Goal: Communication & Community: Share content

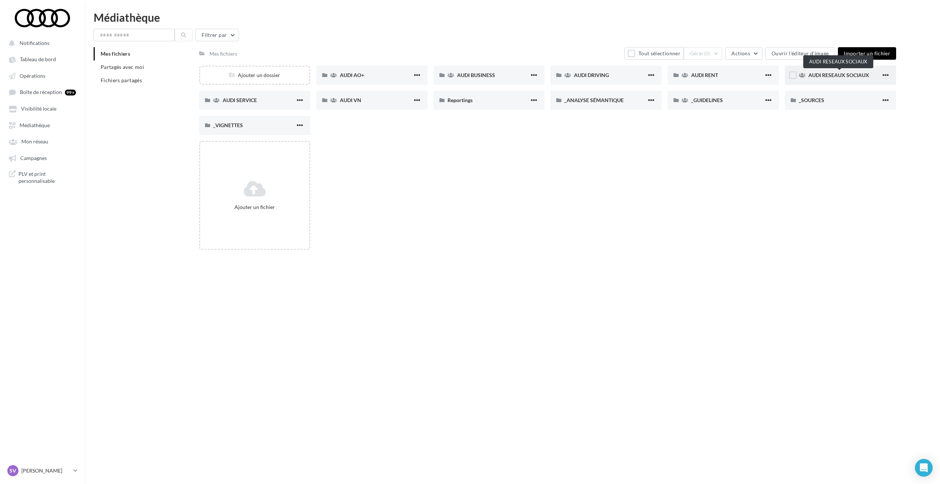
click at [819, 71] on div "AUDI RESEAUX SOCIAUX" at bounding box center [840, 75] width 111 height 19
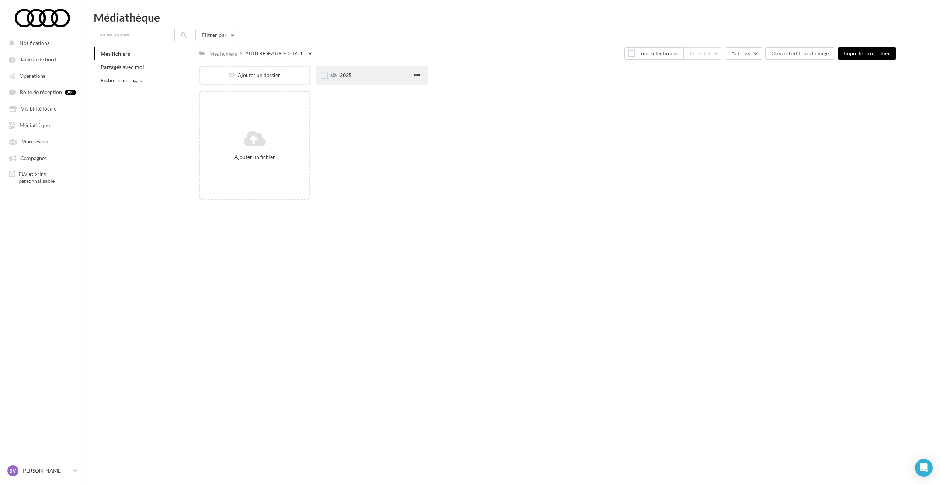
click at [369, 81] on div "2025" at bounding box center [371, 75] width 111 height 19
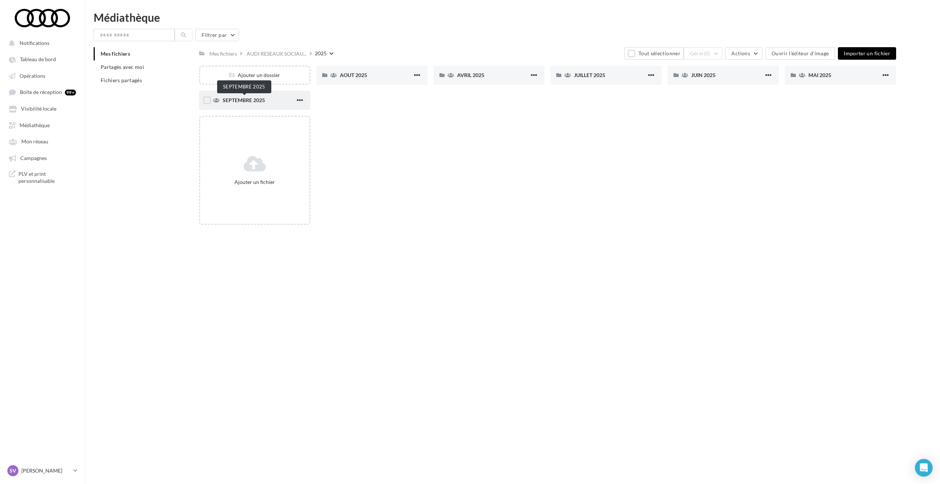
click at [260, 99] on span "SEPTEMBRE 2025" at bounding box center [244, 100] width 42 height 6
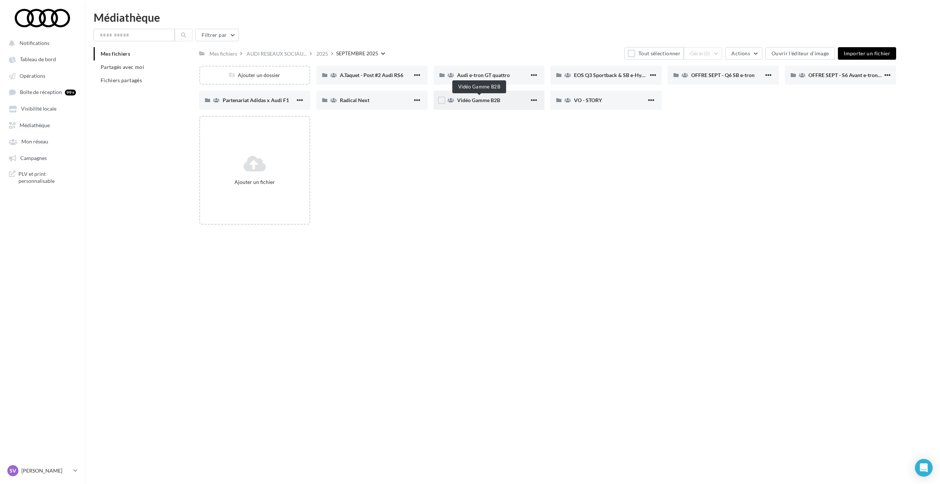
click at [478, 100] on span "Vidéo Gamme B2B" at bounding box center [478, 100] width 43 height 6
click at [259, 75] on div "Ajouter un dossier" at bounding box center [254, 75] width 109 height 7
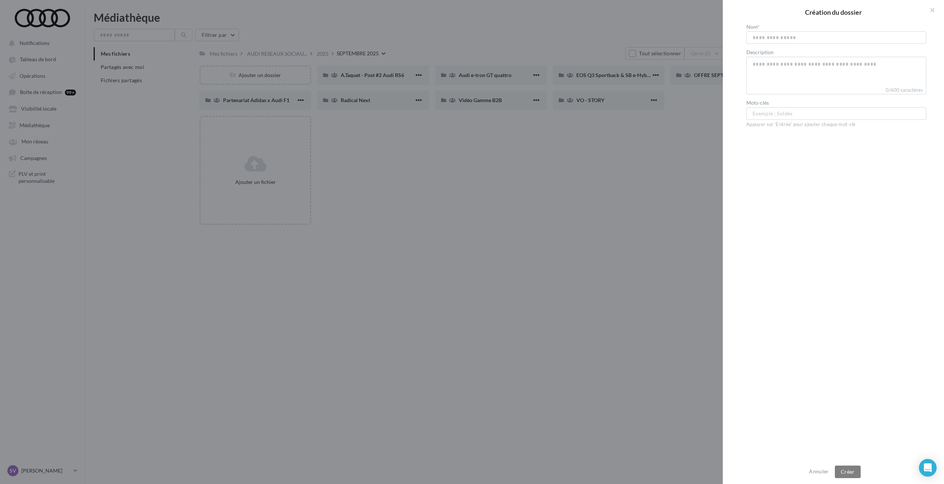
type input "**********"
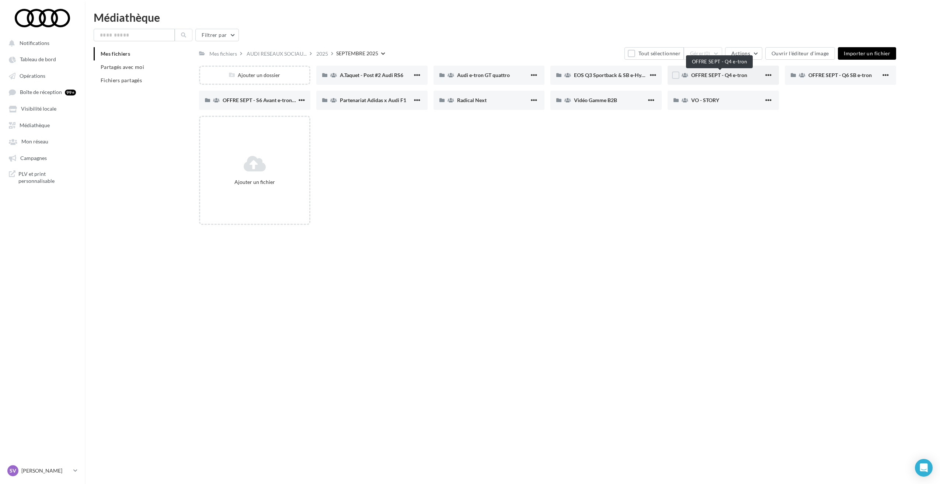
click at [720, 76] on span "OFFRE SEPT - Q4 e-tron" at bounding box center [719, 75] width 56 height 6
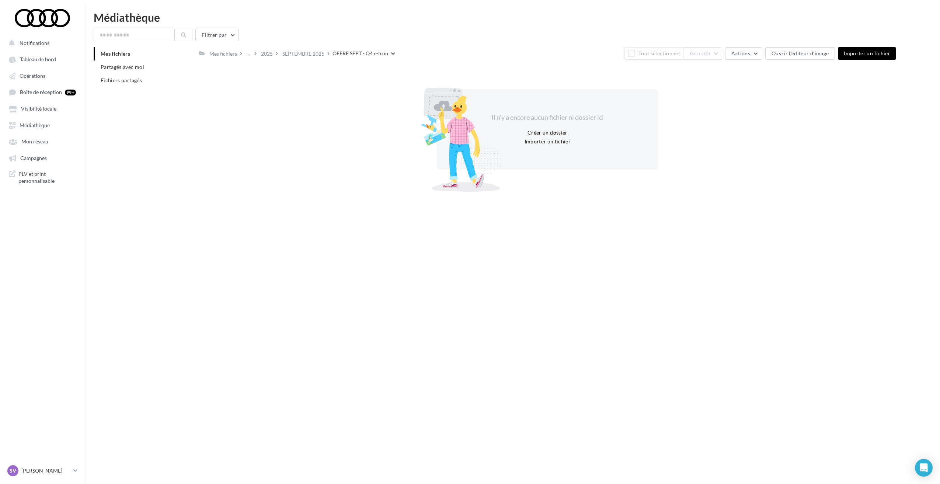
click at [542, 130] on button "Créer un dossier" at bounding box center [548, 132] width 46 height 9
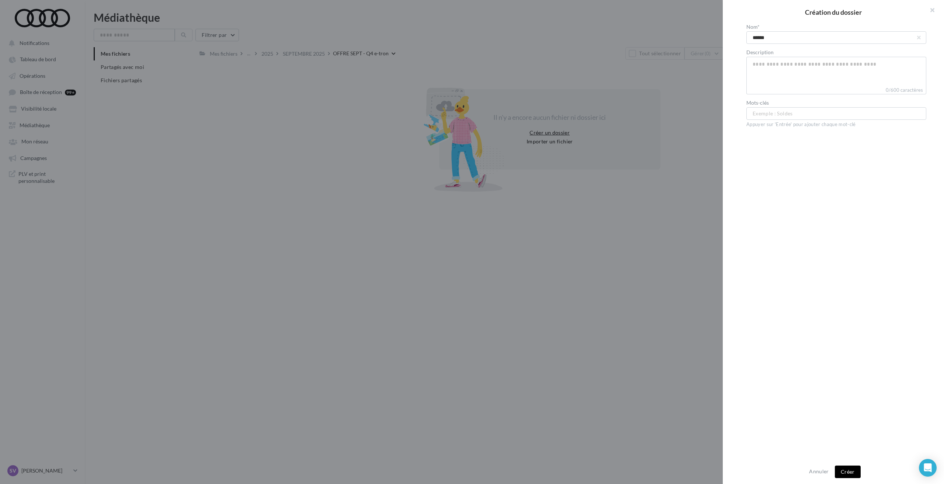
type input "*******"
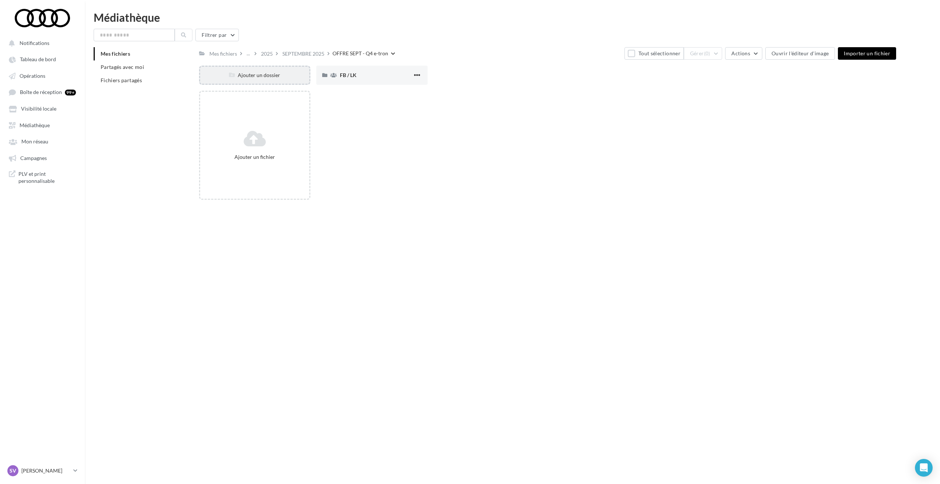
click at [258, 76] on div "Ajouter un dossier" at bounding box center [254, 75] width 109 height 7
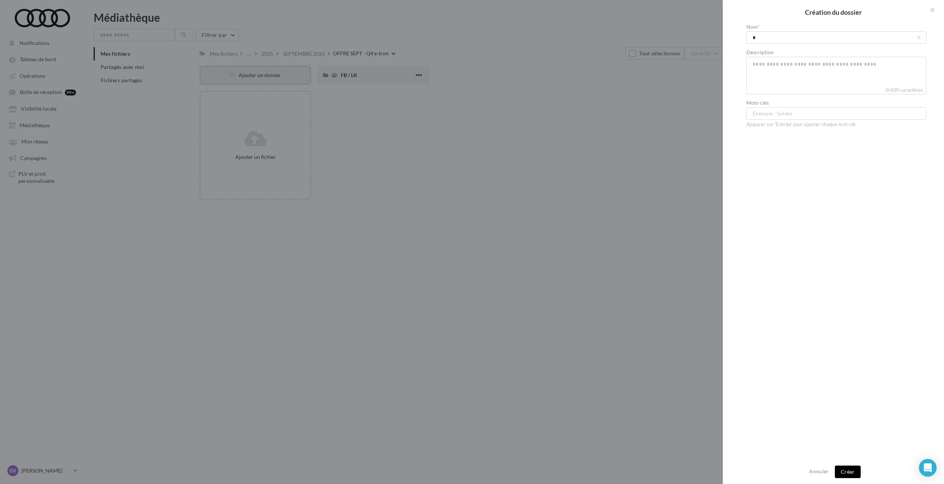
type input "**"
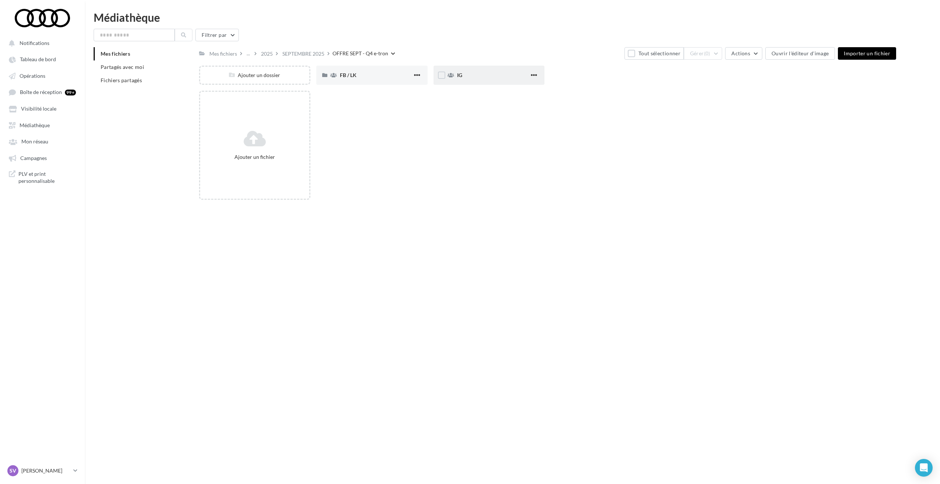
click at [486, 78] on div "IG" at bounding box center [493, 75] width 73 height 7
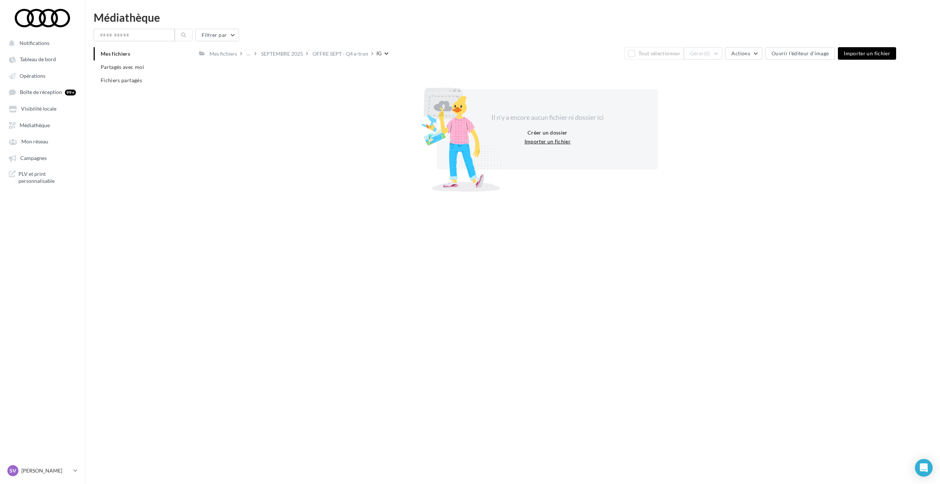
click at [540, 142] on button "Importer un fichier" at bounding box center [548, 141] width 52 height 9
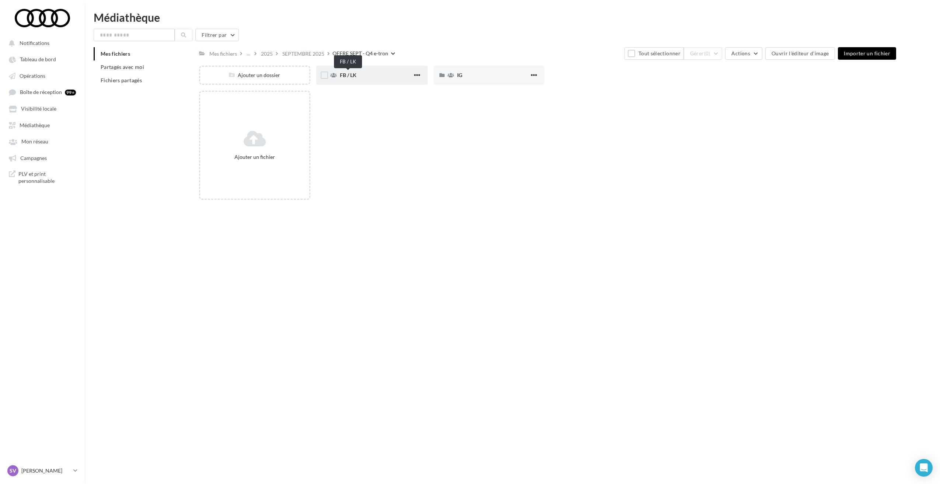
click at [356, 77] on span "FB / LK" at bounding box center [348, 75] width 17 height 6
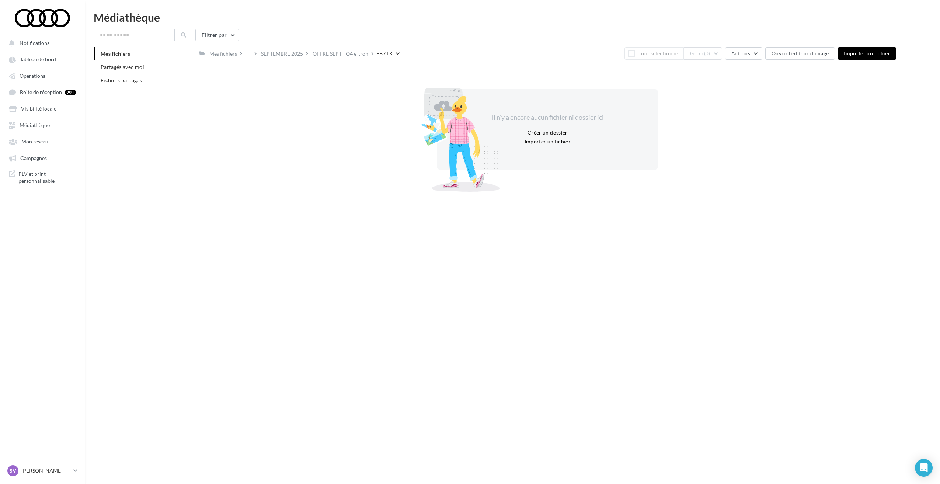
click at [545, 144] on button "Importer un fichier" at bounding box center [548, 141] width 52 height 9
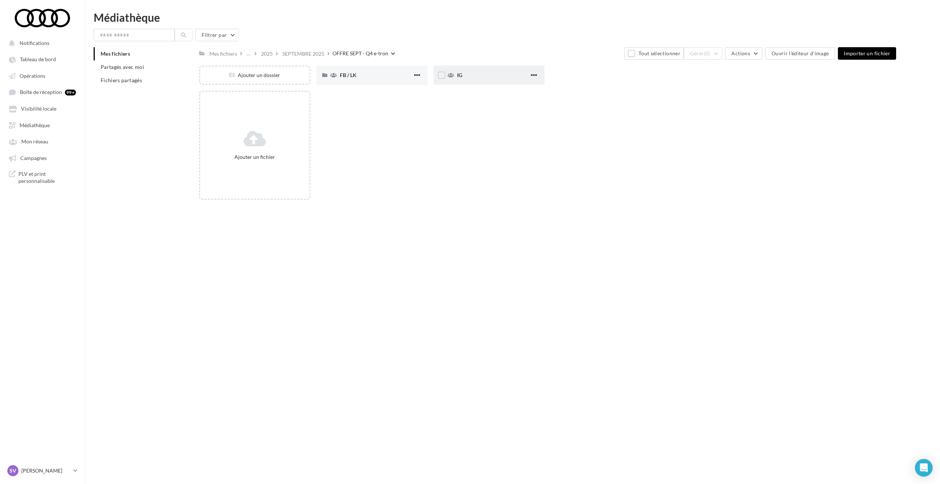
click at [478, 82] on div "IG" at bounding box center [489, 75] width 111 height 19
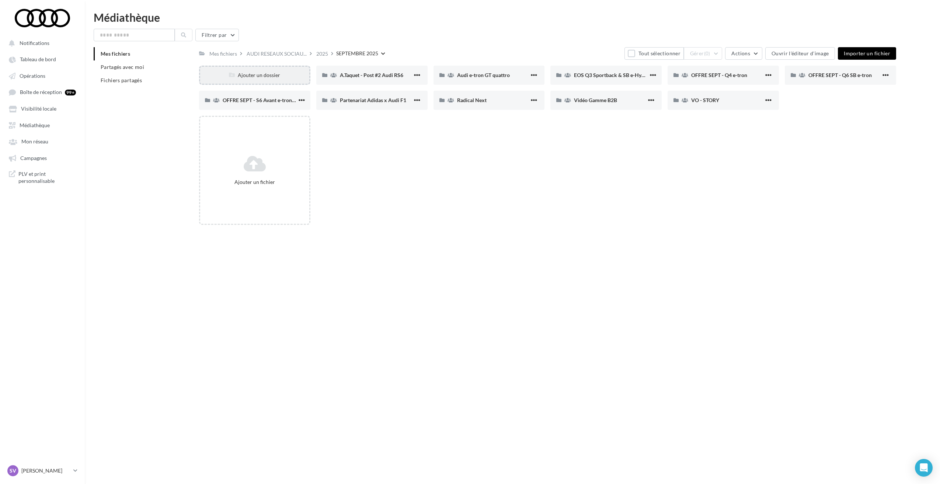
click at [273, 73] on div "Ajouter un dossier" at bounding box center [254, 75] width 109 height 7
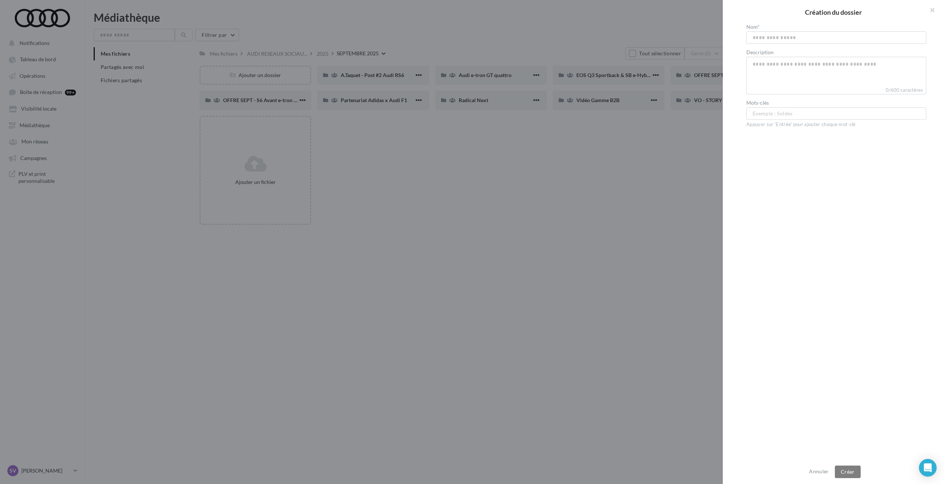
type input "**********"
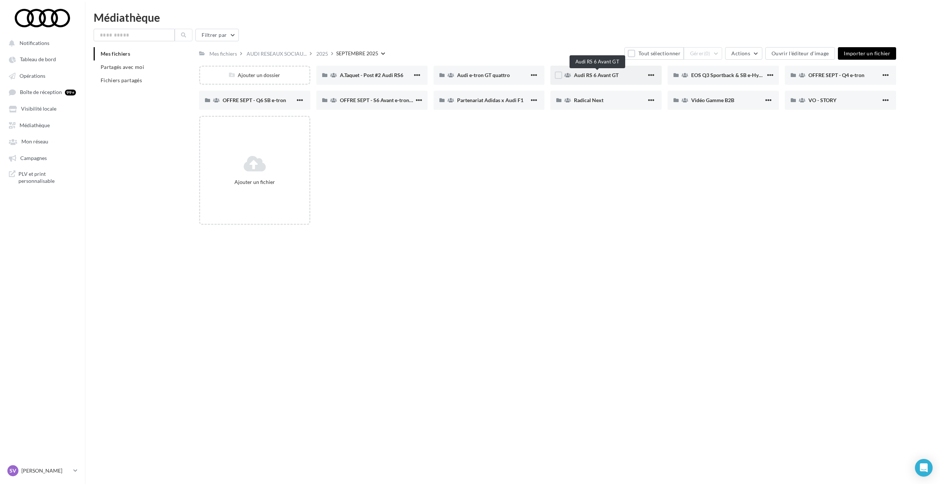
click at [595, 76] on span "Audi RS 6 Avant GT" at bounding box center [596, 75] width 45 height 6
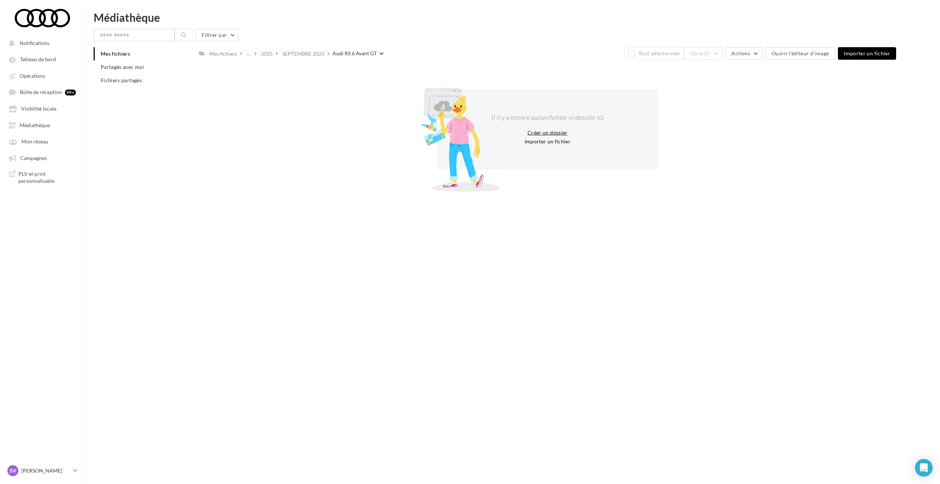
click at [545, 129] on button "Créer un dossier" at bounding box center [548, 132] width 46 height 9
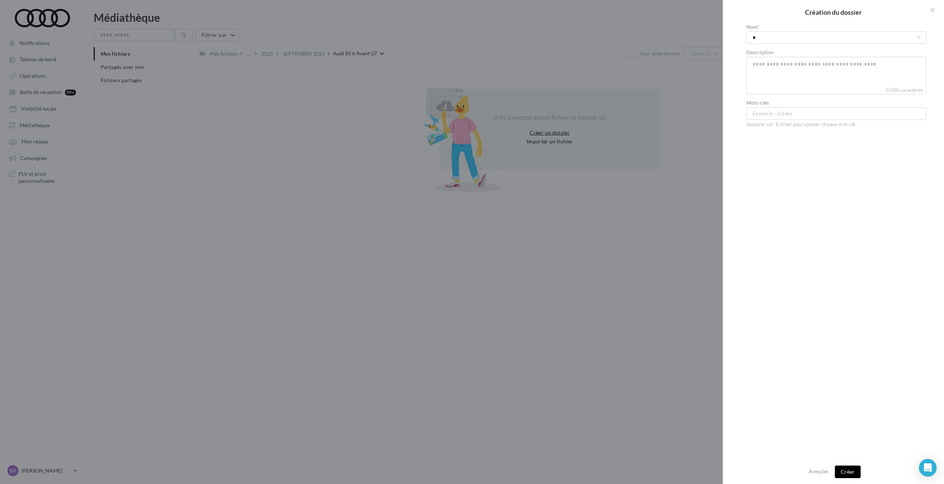
type input "**"
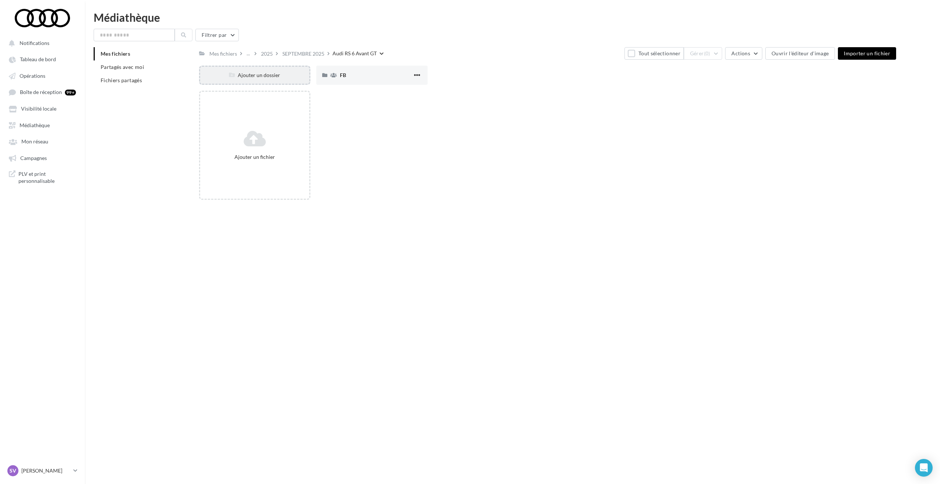
click at [269, 76] on div "Ajouter un dossier" at bounding box center [254, 75] width 109 height 7
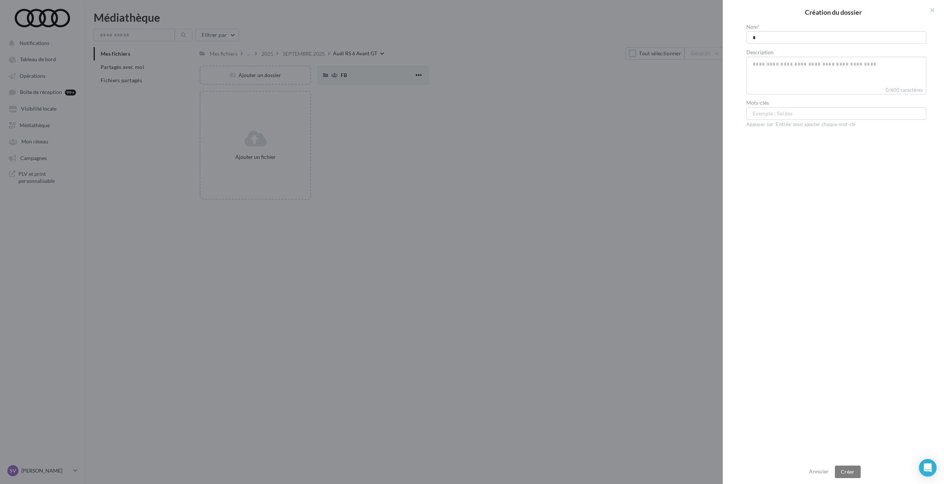
type input "**"
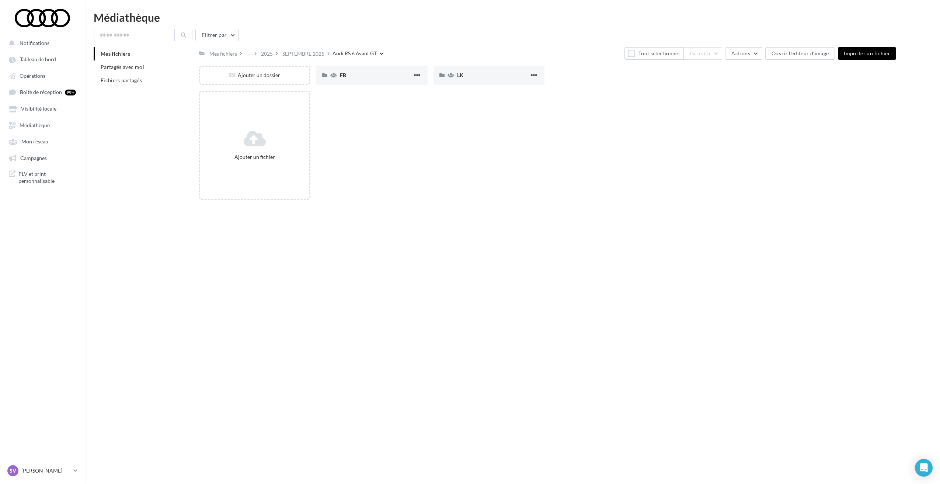
click at [271, 79] on div "Ajouter un dossier" at bounding box center [254, 75] width 111 height 19
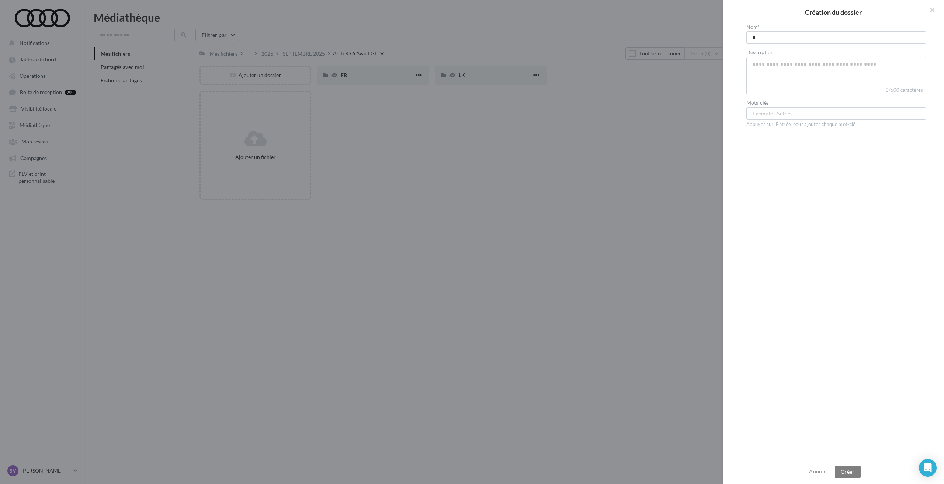
type input "**"
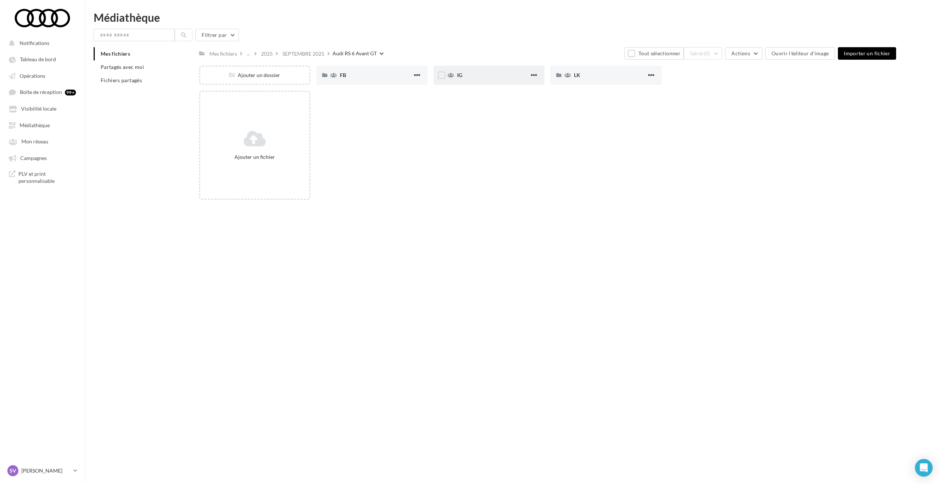
click at [477, 77] on div "IG" at bounding box center [493, 75] width 73 height 7
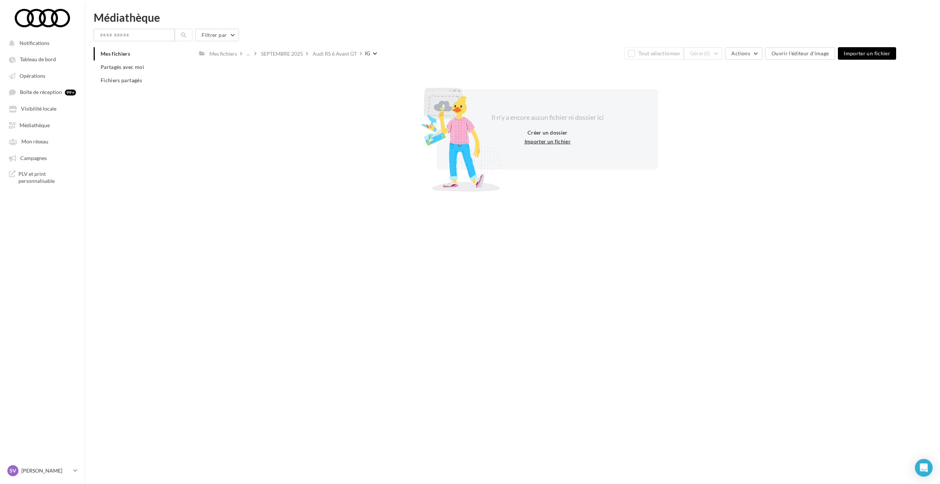
click at [539, 143] on button "Importer un fichier" at bounding box center [548, 141] width 52 height 9
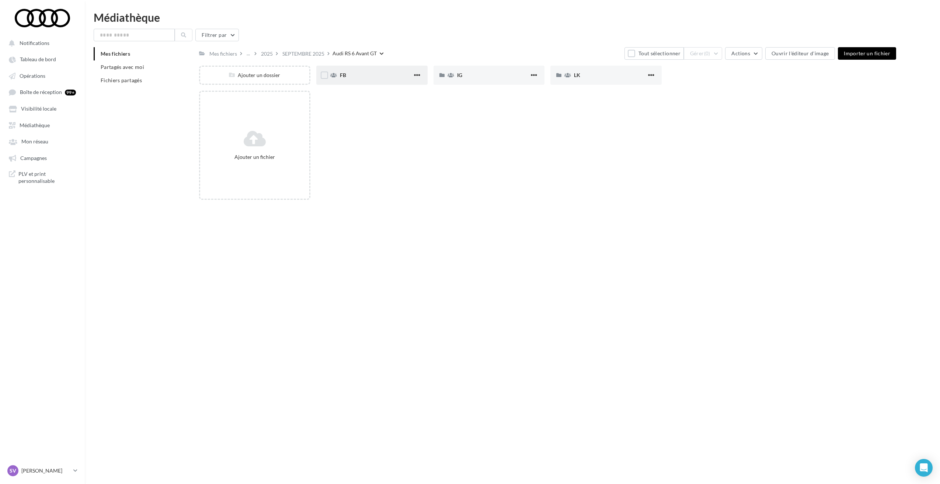
click at [365, 78] on div "FB" at bounding box center [376, 75] width 73 height 7
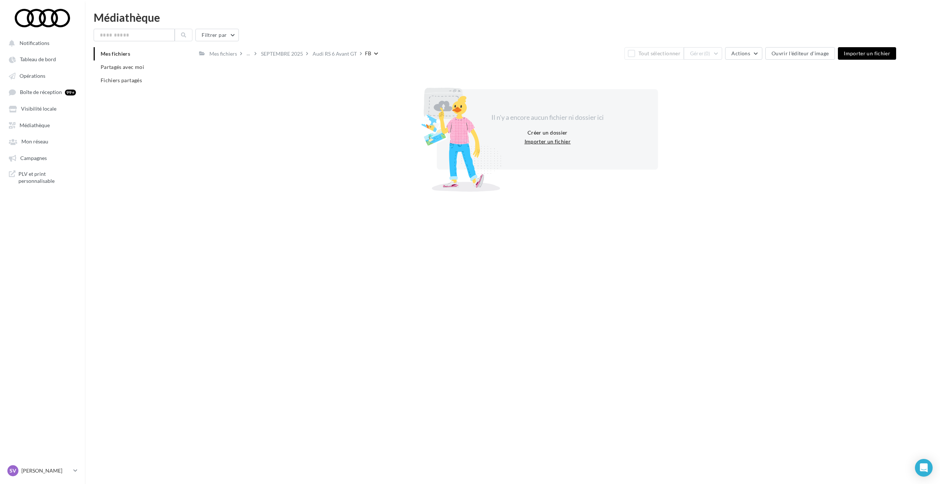
click at [535, 143] on button "Importer un fichier" at bounding box center [548, 141] width 52 height 9
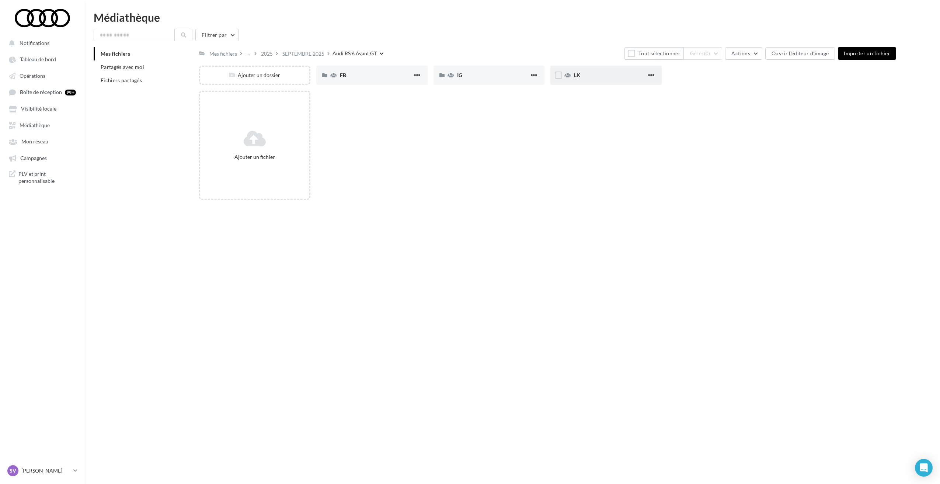
click at [585, 75] on div "LK" at bounding box center [610, 75] width 73 height 7
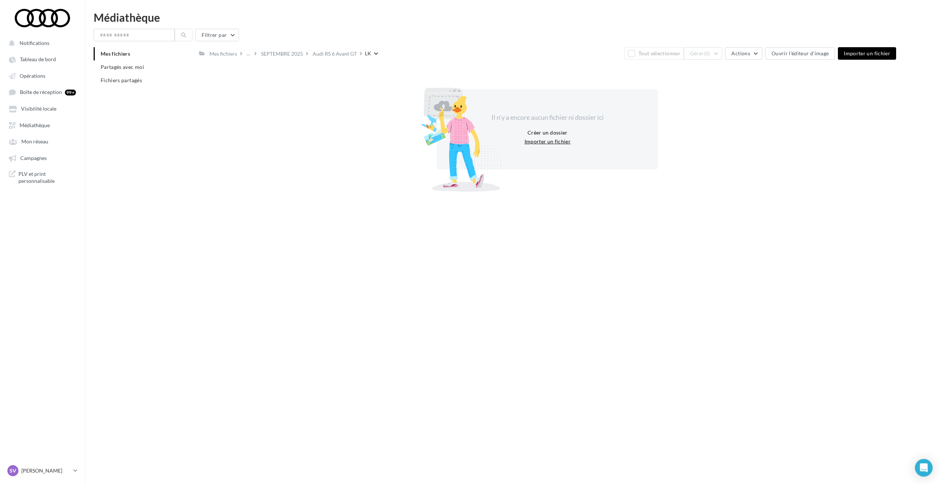
click at [555, 139] on button "Importer un fichier" at bounding box center [548, 141] width 52 height 9
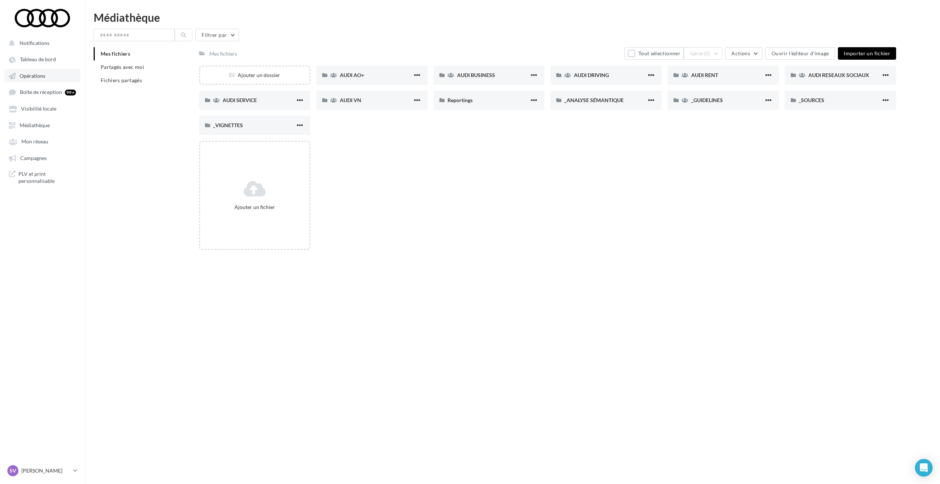
click at [33, 74] on span "Opérations" at bounding box center [33, 76] width 26 height 6
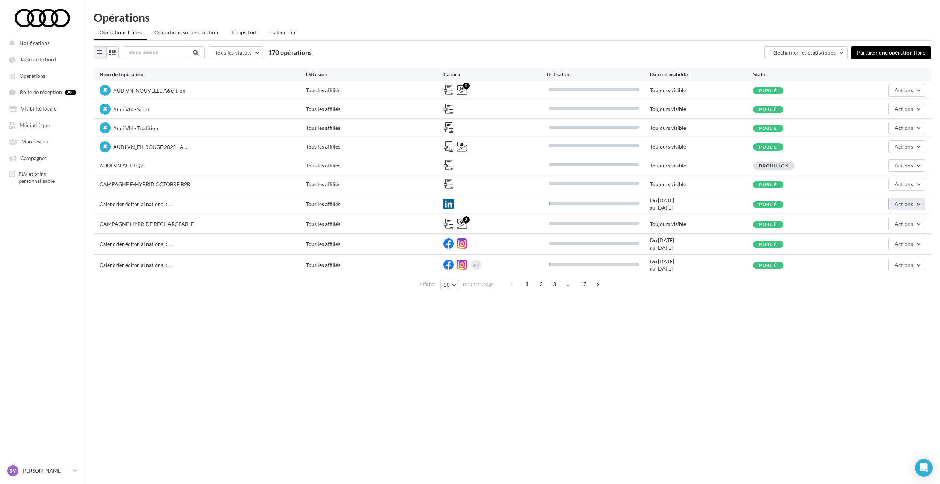
click at [904, 204] on span "Actions" at bounding box center [904, 204] width 18 height 6
click at [877, 220] on button "Editer" at bounding box center [889, 221] width 74 height 19
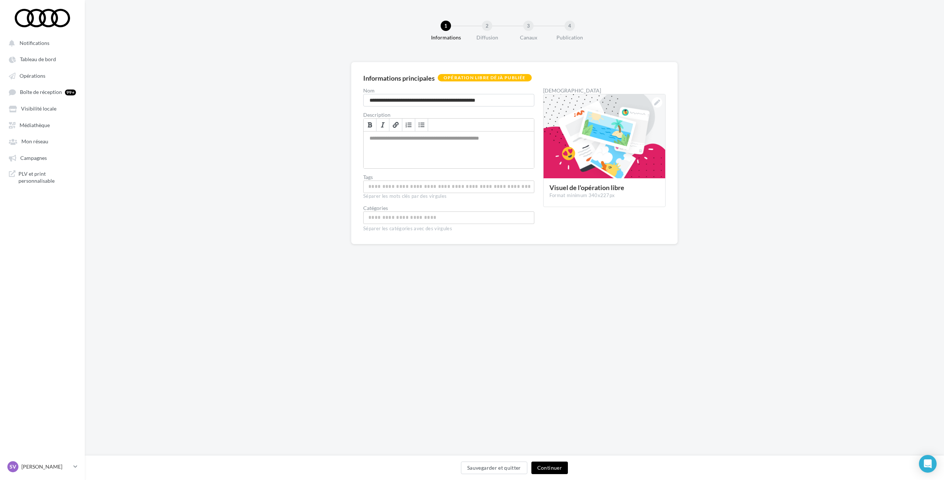
click at [554, 468] on button "Continuer" at bounding box center [549, 468] width 36 height 13
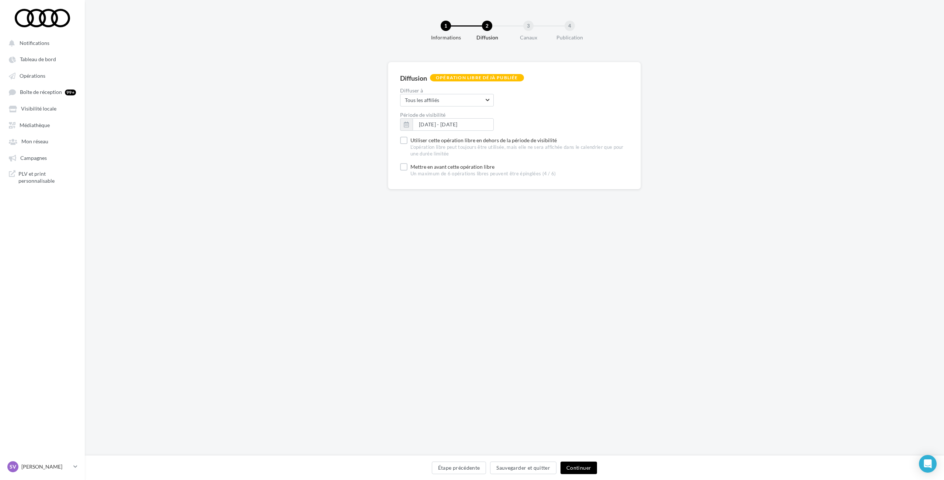
click at [585, 466] on button "Continuer" at bounding box center [578, 468] width 36 height 13
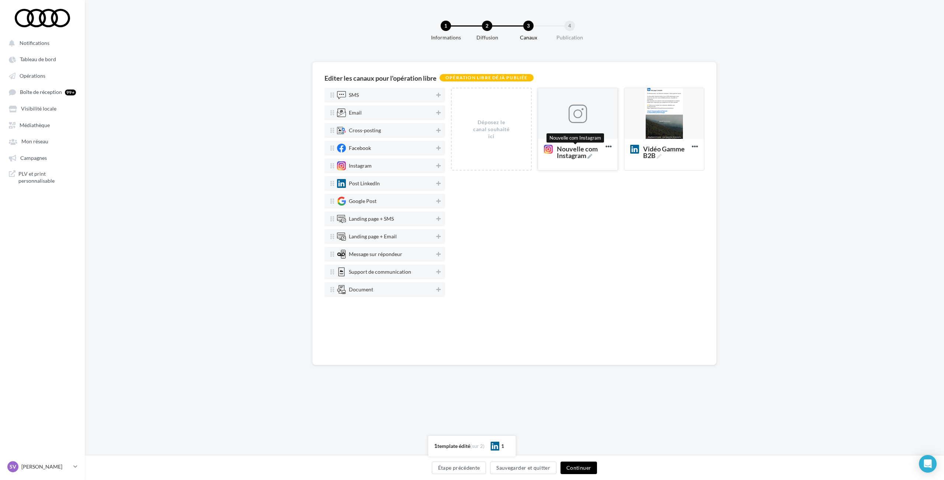
click at [592, 155] on icon at bounding box center [589, 156] width 5 height 5
click at [594, 155] on textarea "Nouvelle com Instagram Nouvelle com Instagram" at bounding box center [570, 152] width 60 height 21
click at [581, 156] on span "Nouvelle com Instagram" at bounding box center [580, 152] width 46 height 13
click at [581, 156] on textarea "Nouvelle com Instagram Nouvelle com Instagram" at bounding box center [570, 152] width 60 height 21
click at [581, 156] on span "Nouvelle com Instagram" at bounding box center [580, 152] width 46 height 13
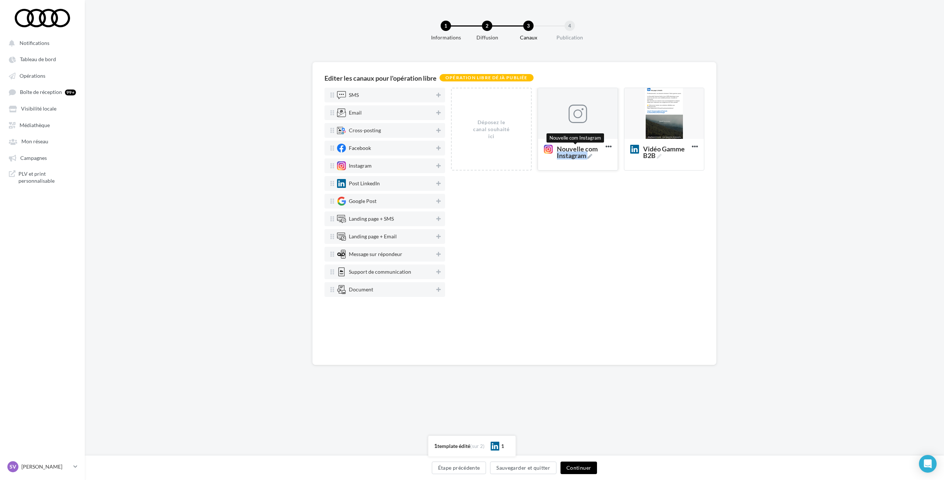
click at [581, 156] on textarea "Nouvelle com Instagram Nouvelle com Instagram" at bounding box center [570, 152] width 60 height 21
click at [581, 156] on span "Nouvelle com Instagram" at bounding box center [580, 152] width 46 height 13
click at [581, 156] on textarea "Nouvelle com Instagram Nouvelle com Instagram" at bounding box center [570, 152] width 60 height 21
click at [591, 158] on icon at bounding box center [589, 156] width 5 height 5
click at [591, 158] on textarea "Nouvelle com Instagram Nouvelle com Instagram" at bounding box center [570, 152] width 60 height 21
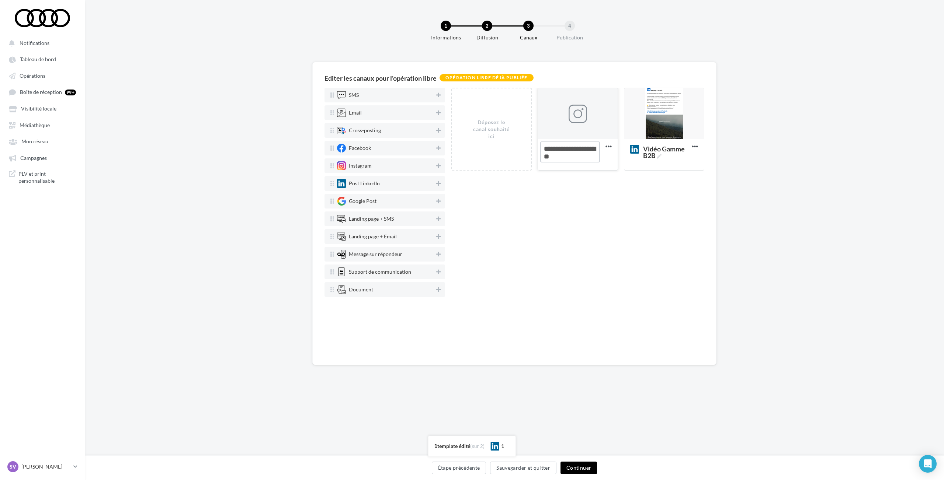
click at [585, 155] on textarea "Nouvelle com Instagram" at bounding box center [570, 152] width 60 height 21
paste textarea
type textarea "**********"
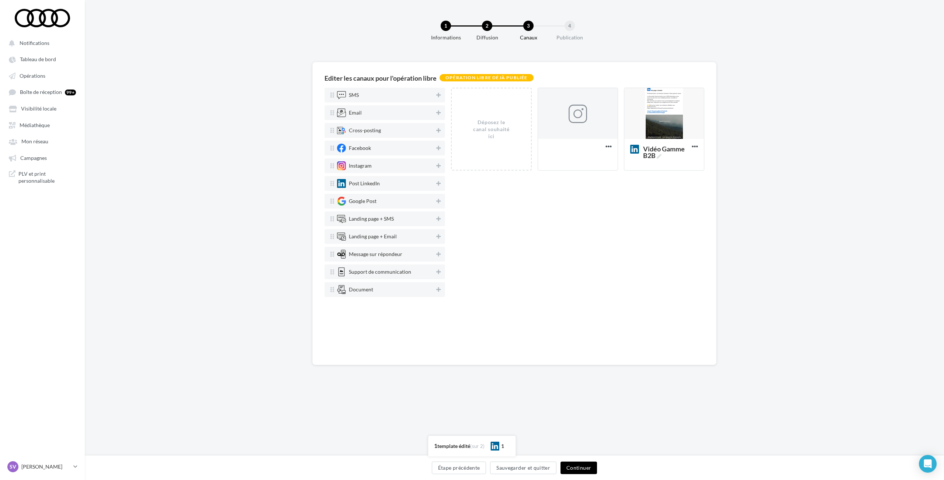
click at [568, 203] on div "Déposez le canal souhaité ici Nouvelle com Instagram Supprimer Vidéo Gamme B2B …" at bounding box center [577, 220] width 253 height 265
click at [582, 115] on div at bounding box center [577, 114] width 18 height 18
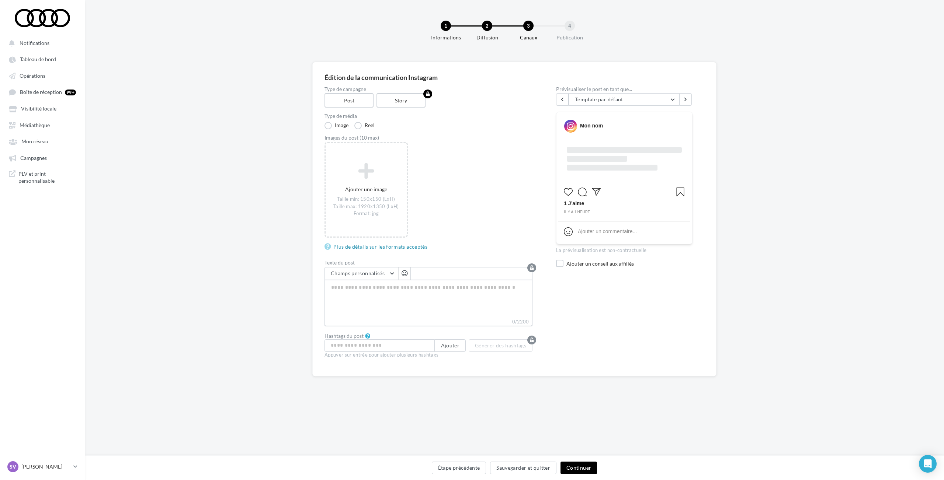
click at [414, 291] on textarea "0/2200" at bounding box center [428, 299] width 208 height 38
paste textarea "**********"
type textarea "**********"
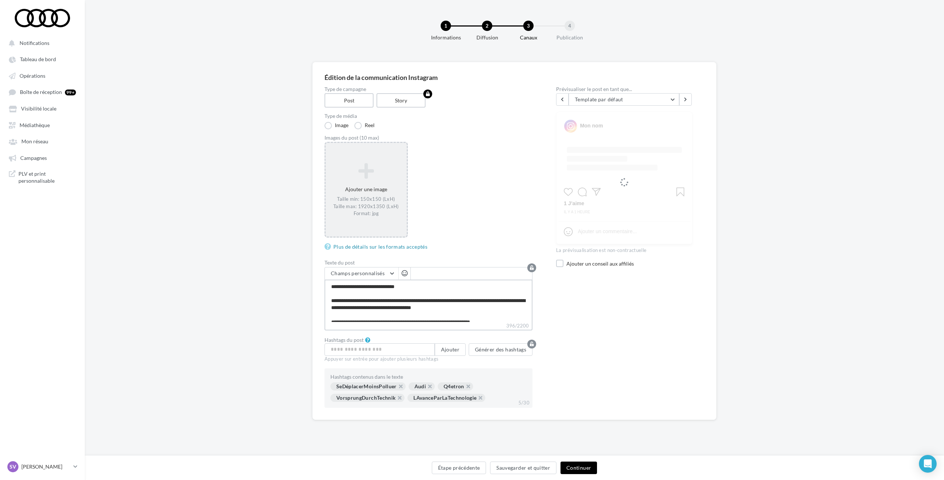
type textarea "**********"
click at [367, 174] on icon at bounding box center [365, 171] width 75 height 18
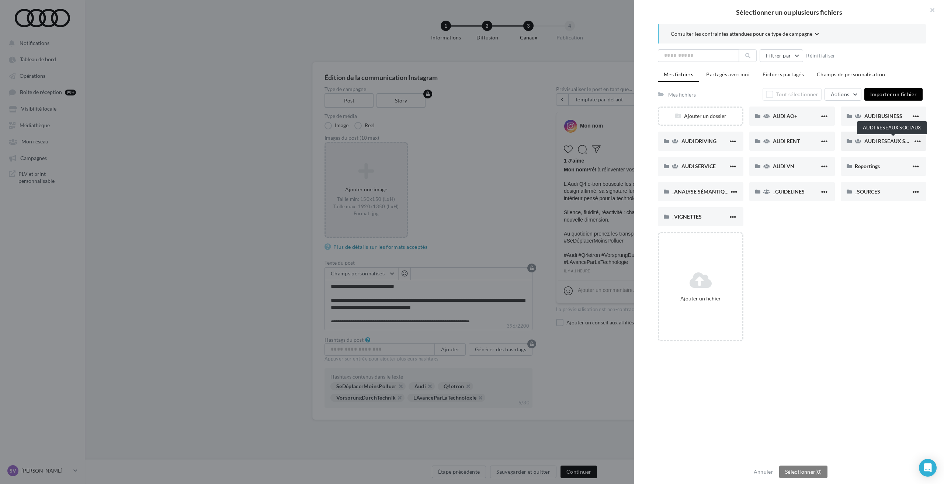
click at [871, 141] on span "AUDI RESEAUX SOCIAUX" at bounding box center [894, 141] width 61 height 6
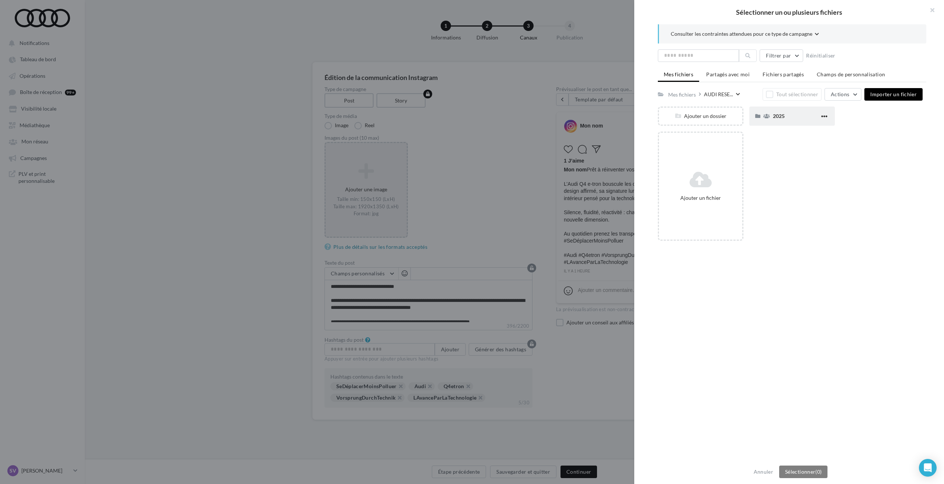
click at [783, 117] on div "2025" at bounding box center [796, 115] width 47 height 7
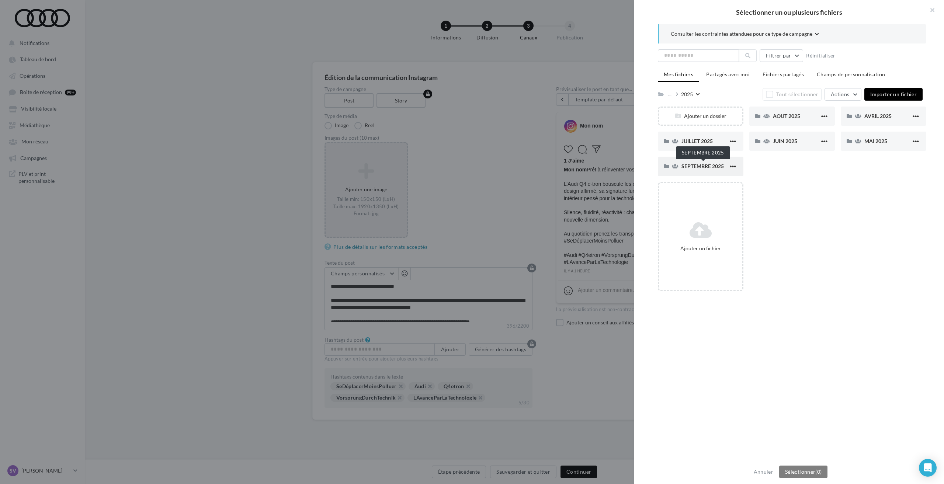
click at [694, 165] on span "SEPTEMBRE 2025" at bounding box center [702, 166] width 42 height 6
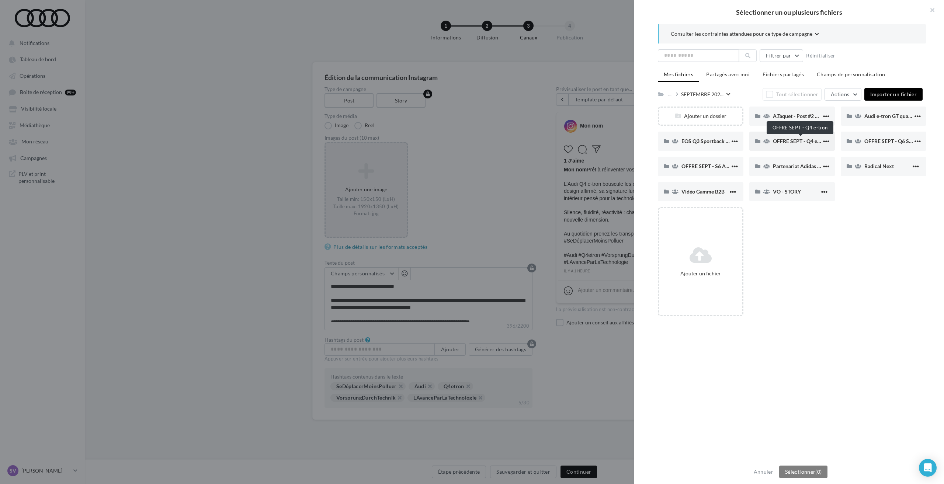
click at [781, 140] on span "OFFRE SEPT - Q4 e-tron" at bounding box center [801, 141] width 56 height 6
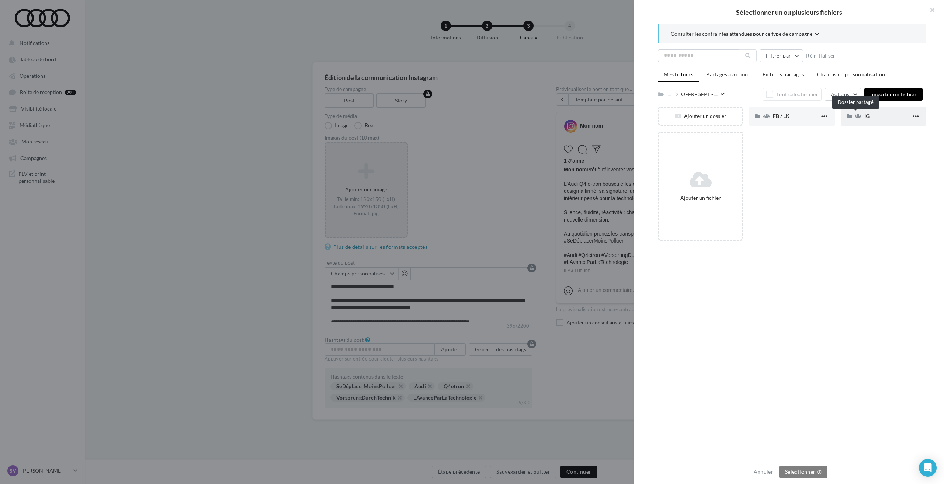
click at [857, 116] on icon at bounding box center [858, 116] width 7 height 5
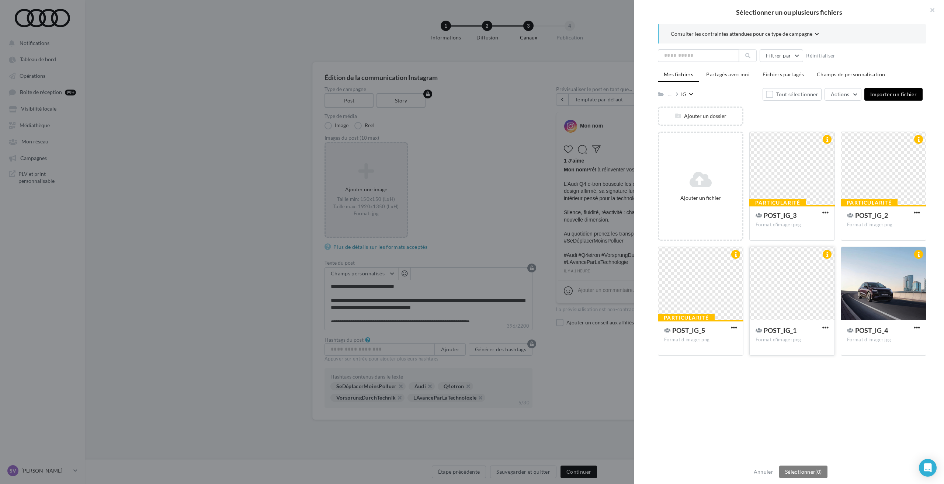
click at [792, 281] on div at bounding box center [791, 284] width 85 height 74
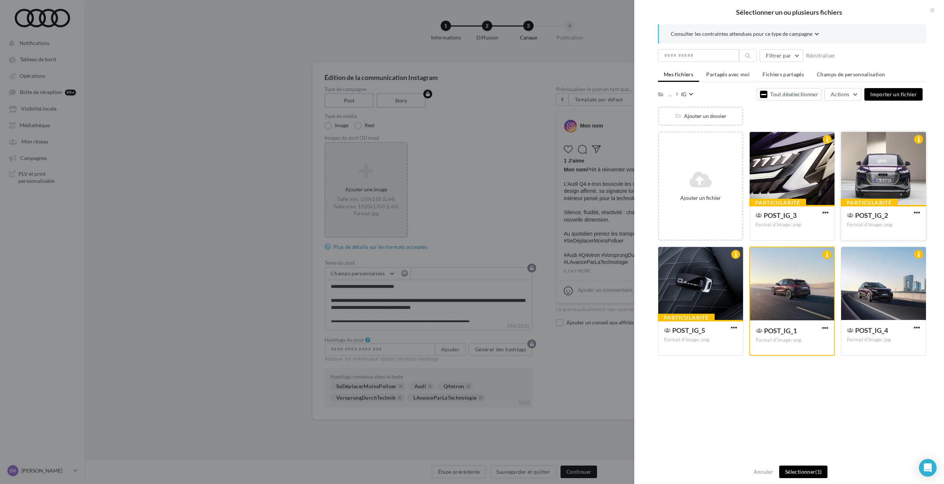
click at [885, 177] on div at bounding box center [883, 169] width 85 height 74
click at [780, 170] on div at bounding box center [791, 169] width 85 height 74
click at [867, 286] on div at bounding box center [883, 284] width 85 height 74
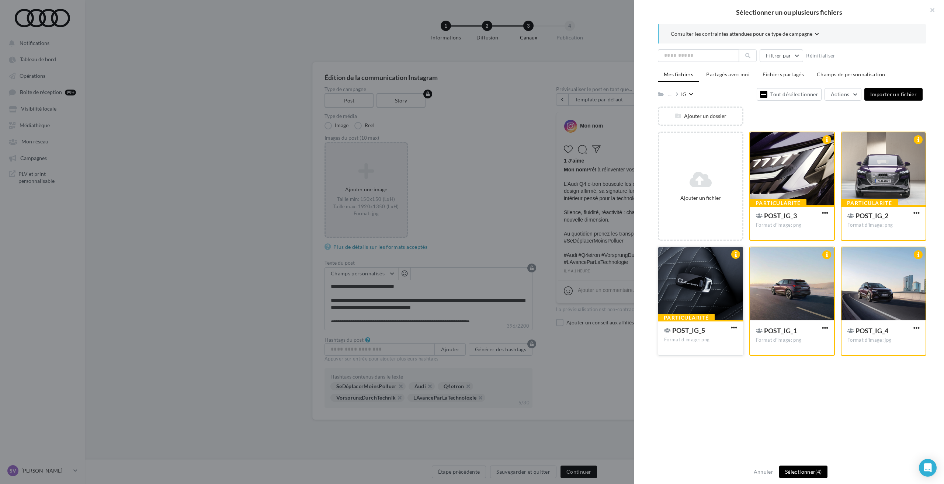
click at [698, 268] on div at bounding box center [700, 284] width 85 height 74
click at [808, 469] on button "Sélectionner (5)" at bounding box center [803, 472] width 48 height 13
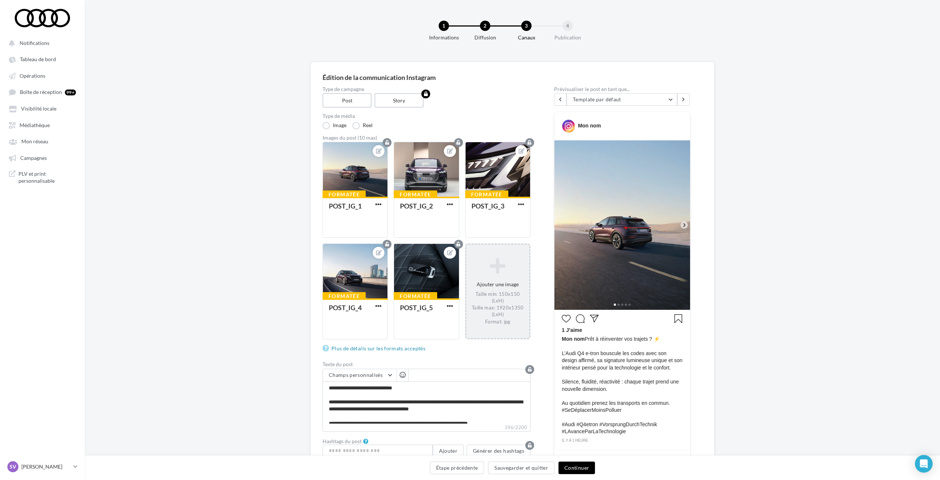
click at [581, 471] on button "Continuer" at bounding box center [577, 468] width 36 height 13
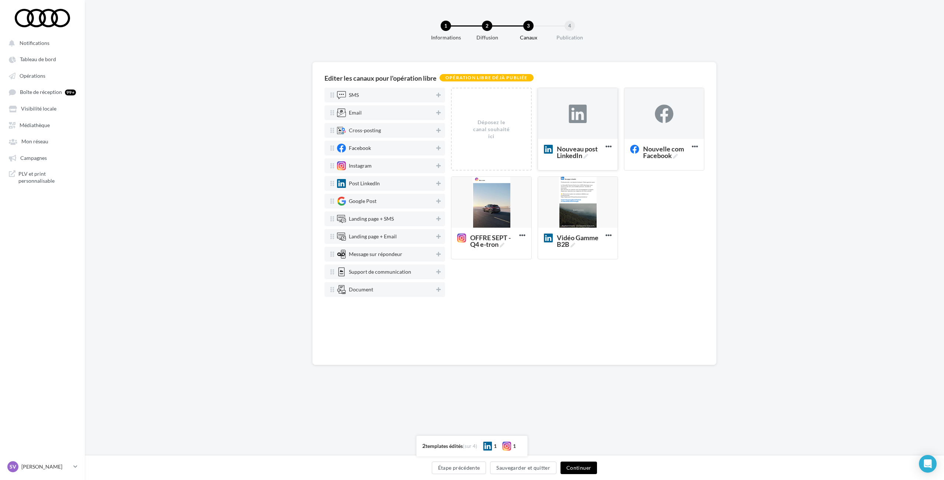
click at [581, 114] on div at bounding box center [577, 114] width 18 height 18
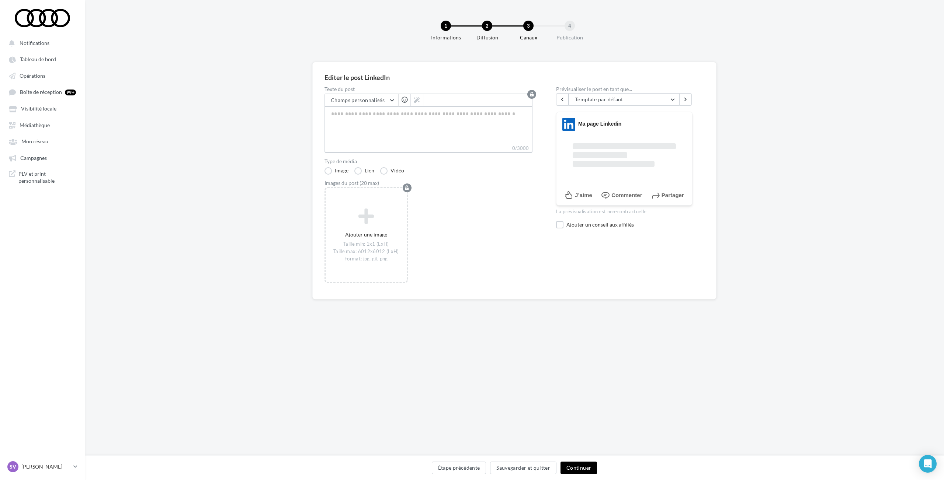
click at [434, 125] on textarea "0/3000" at bounding box center [428, 125] width 208 height 38
paste textarea "**********"
type textarea "**********"
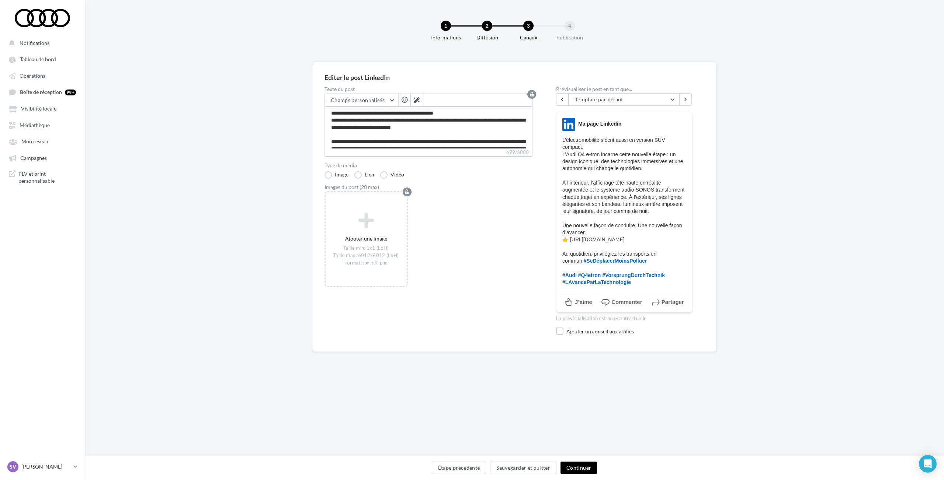
type textarea "**********"
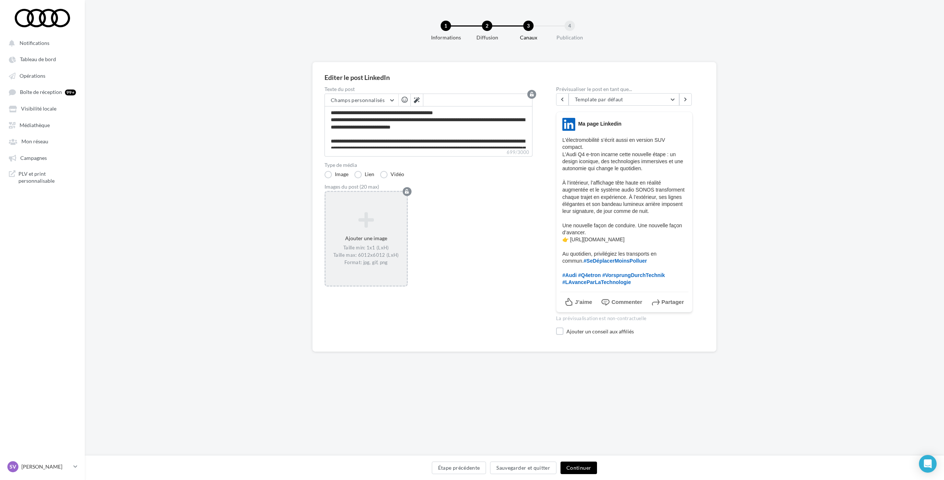
click at [368, 222] on icon at bounding box center [365, 220] width 75 height 18
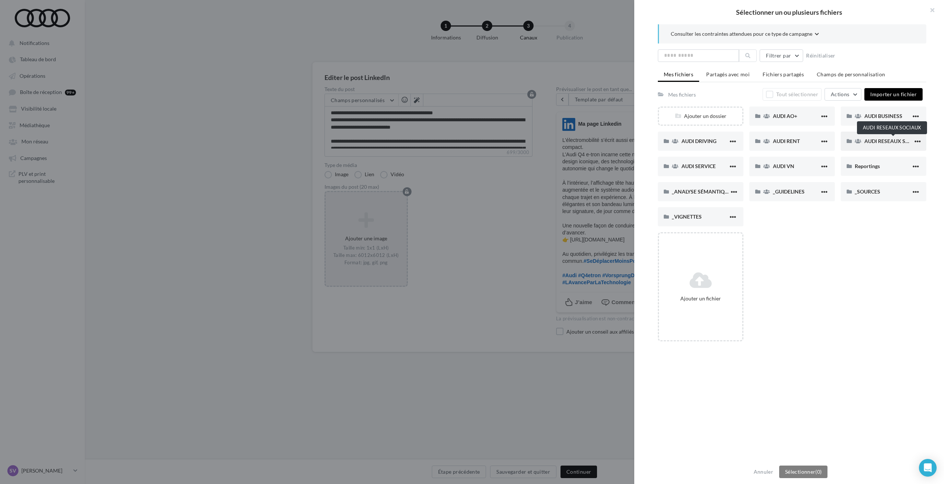
click at [874, 142] on span "AUDI RESEAUX SOCIAUX" at bounding box center [894, 141] width 61 height 6
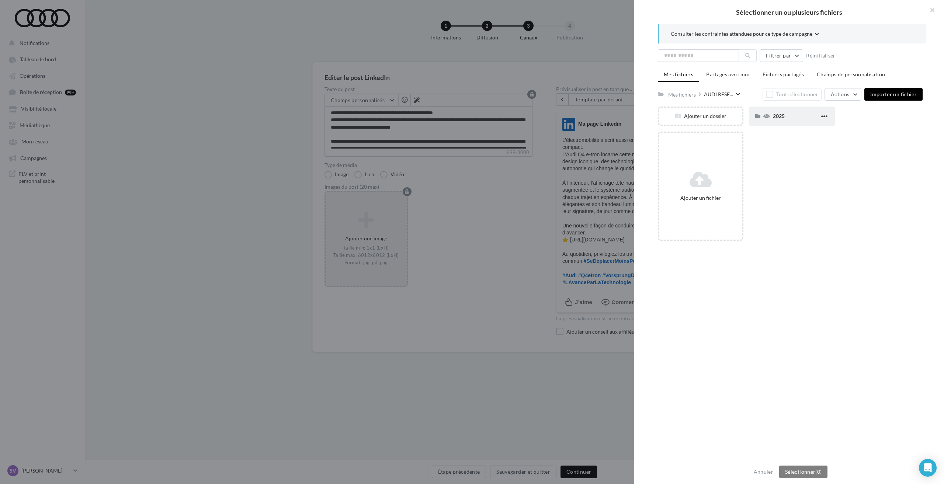
click at [782, 119] on div "2025" at bounding box center [796, 115] width 47 height 7
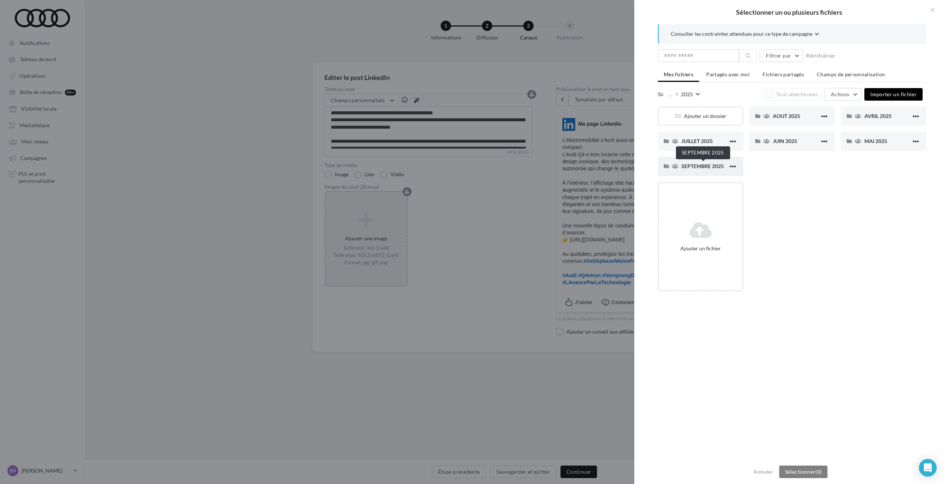
click at [695, 166] on span "SEPTEMBRE 2025" at bounding box center [702, 166] width 42 height 6
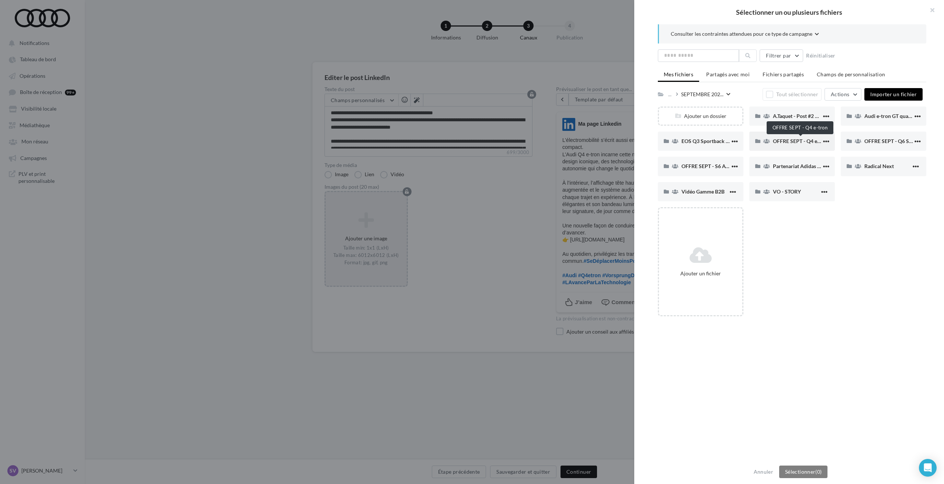
click at [797, 139] on span "OFFRE SEPT - Q4 e-tron" at bounding box center [801, 141] width 56 height 6
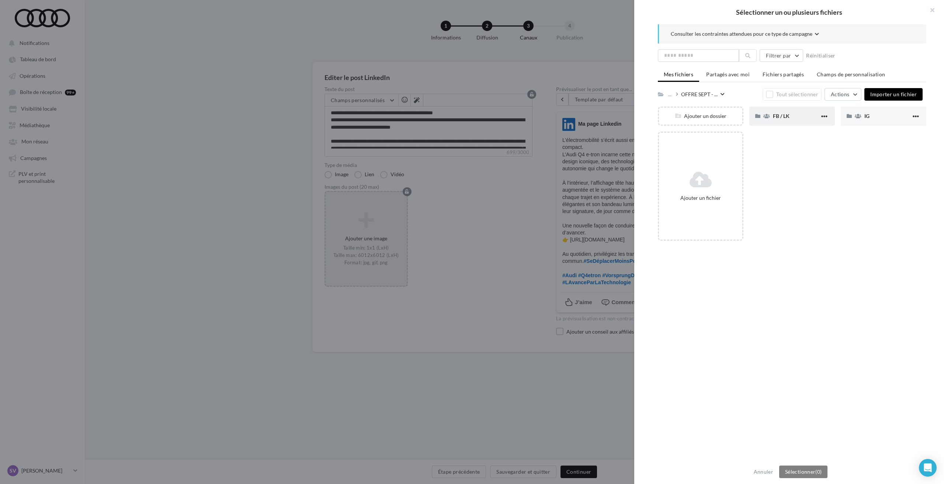
click at [785, 119] on div "FB / LK" at bounding box center [796, 115] width 47 height 7
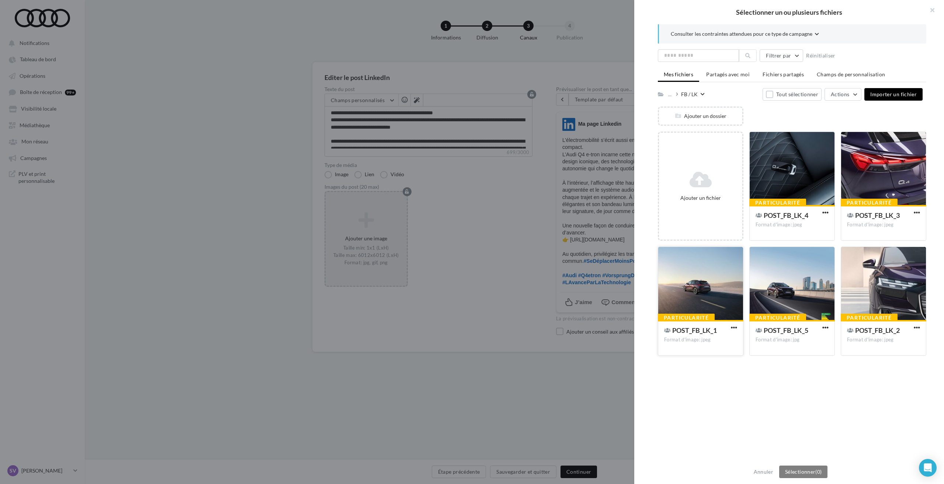
click at [700, 278] on div at bounding box center [700, 284] width 85 height 74
click at [850, 275] on div at bounding box center [883, 284] width 85 height 74
click at [871, 172] on div at bounding box center [883, 169] width 85 height 74
click at [807, 167] on div at bounding box center [791, 169] width 85 height 74
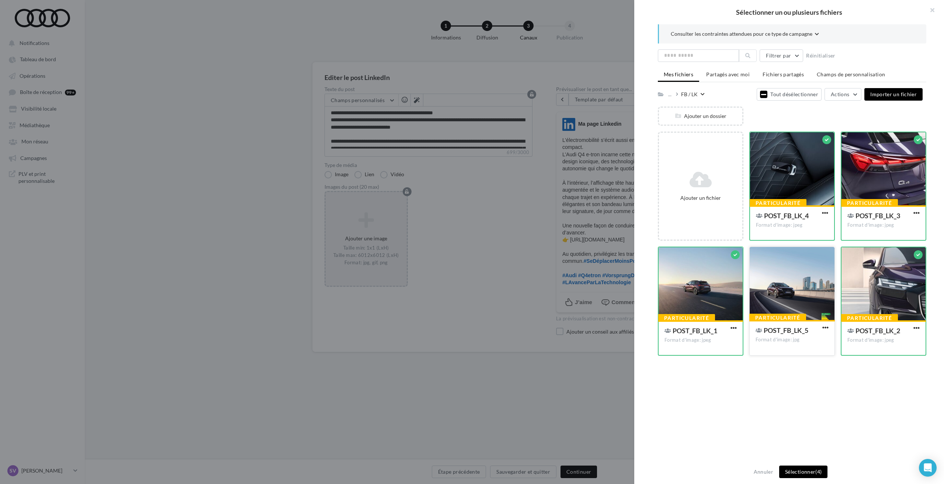
click at [791, 283] on div at bounding box center [791, 284] width 85 height 74
click at [797, 471] on button "Sélectionner (5)" at bounding box center [803, 472] width 48 height 13
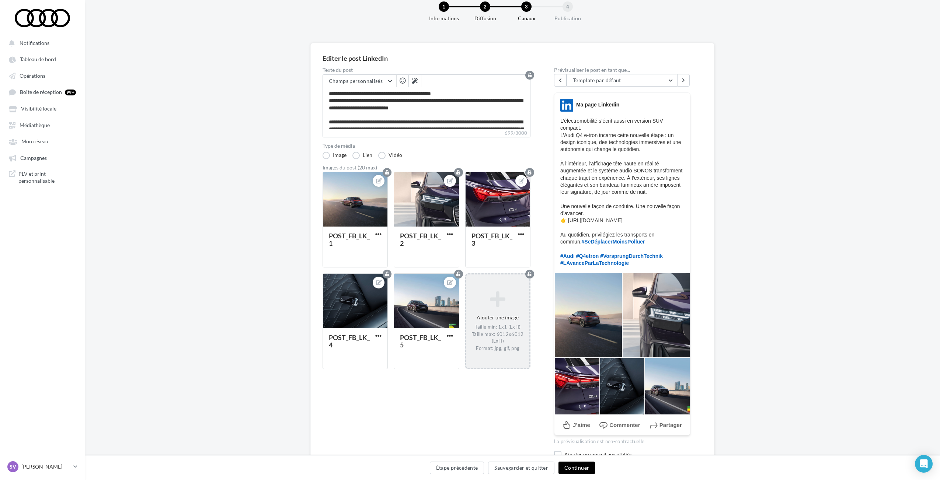
scroll to position [37, 0]
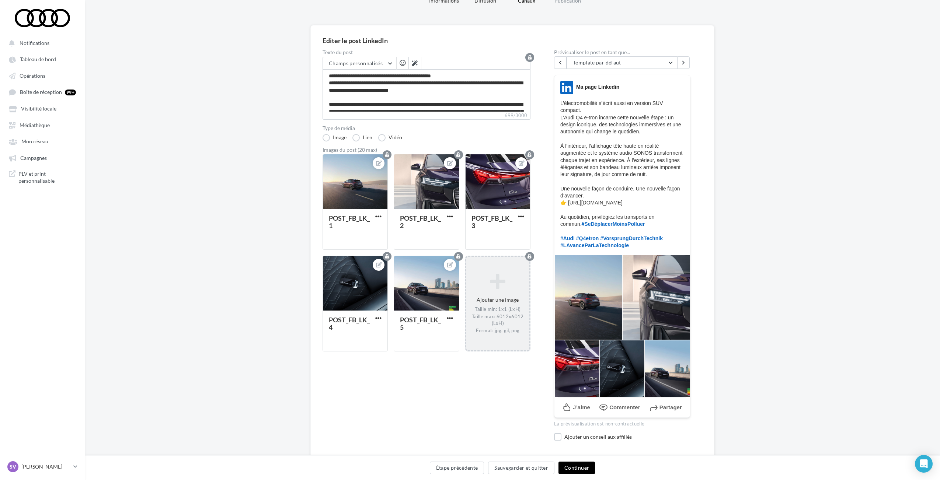
click at [585, 471] on button "Continuer" at bounding box center [577, 468] width 36 height 13
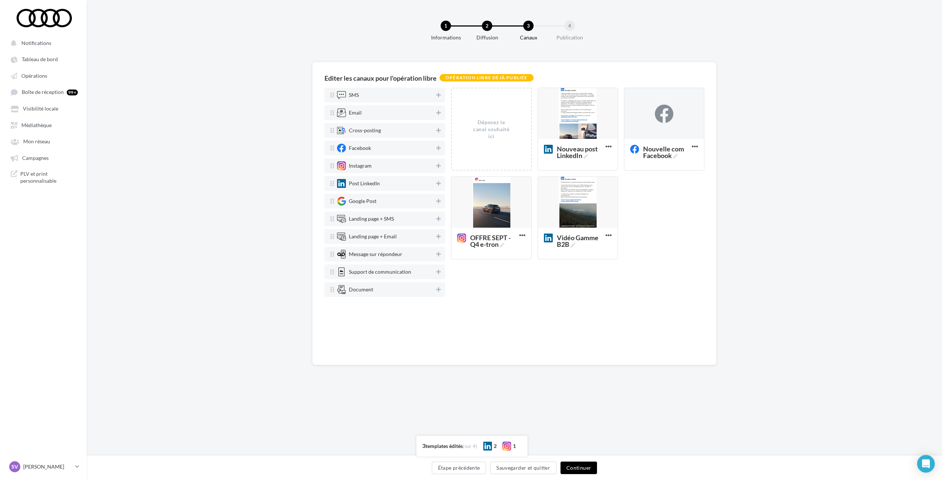
scroll to position [0, 0]
click at [677, 154] on span "Nouvelle com Facebook" at bounding box center [666, 152] width 46 height 13
click at [677, 154] on textarea "Nouvelle com Facebook Nouvelle com Facebook" at bounding box center [656, 152] width 60 height 21
click at [662, 154] on textarea "Nouvelle com Facebook Nouvelle com Facebook" at bounding box center [656, 152] width 60 height 21
click at [662, 154] on textarea "Nouvelle com Facebook" at bounding box center [656, 152] width 60 height 21
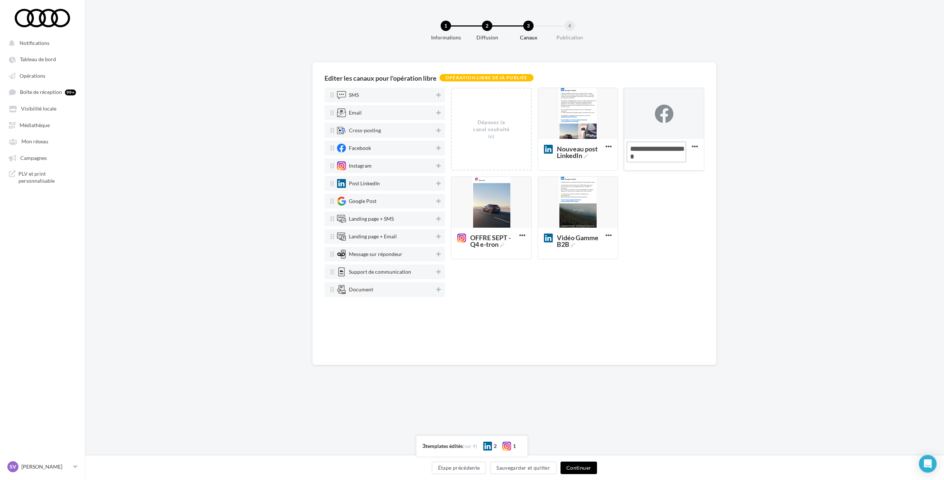
click at [662, 154] on textarea "Nouvelle com Facebook" at bounding box center [656, 152] width 60 height 21
paste textarea "*"
type textarea "**********"
click at [663, 205] on div "Déposez le canal souhaité ici Nouveau post LinkedIn Editer Prévisualiser Dupliq…" at bounding box center [580, 177] width 259 height 178
click at [667, 111] on div at bounding box center [664, 114] width 18 height 18
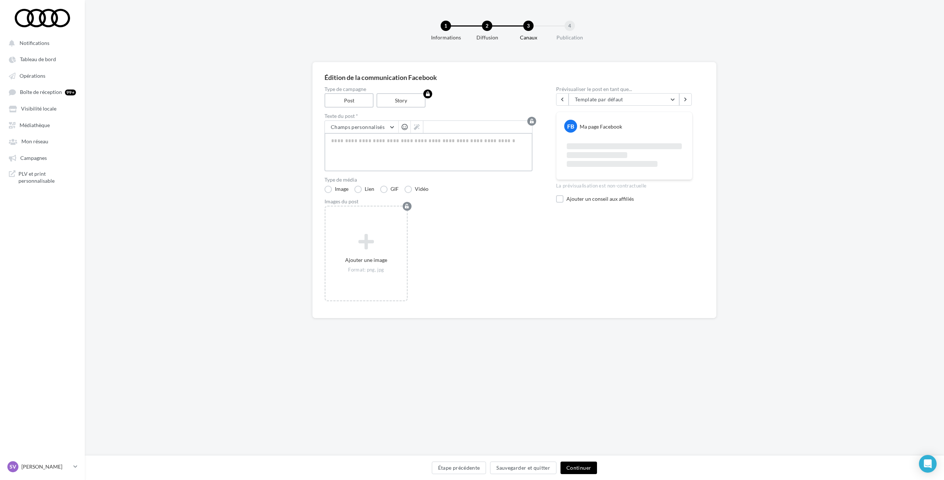
click at [423, 152] on textarea at bounding box center [428, 152] width 208 height 38
paste textarea "**********"
type textarea "**********"
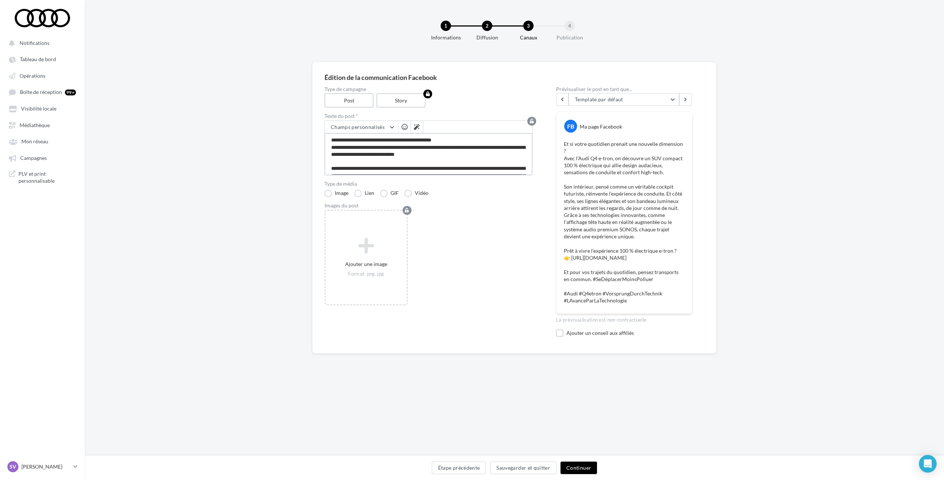
type textarea "**********"
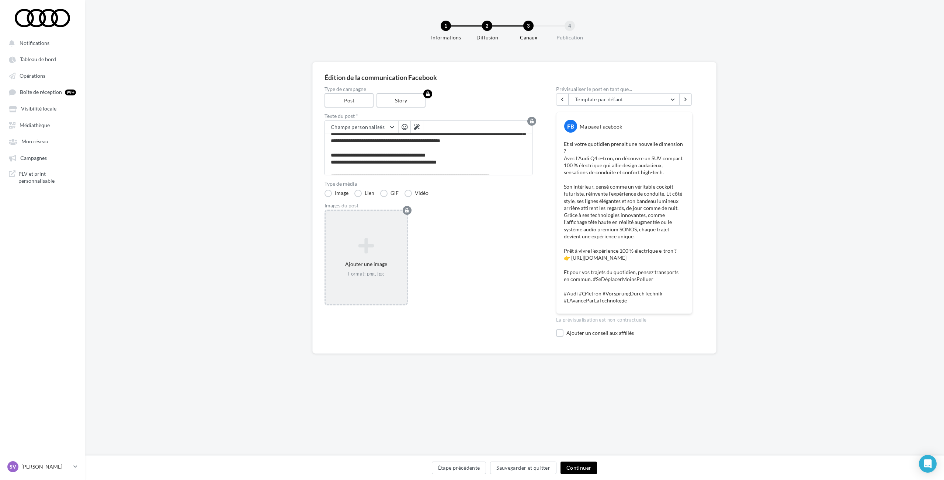
click at [372, 248] on icon at bounding box center [365, 246] width 75 height 18
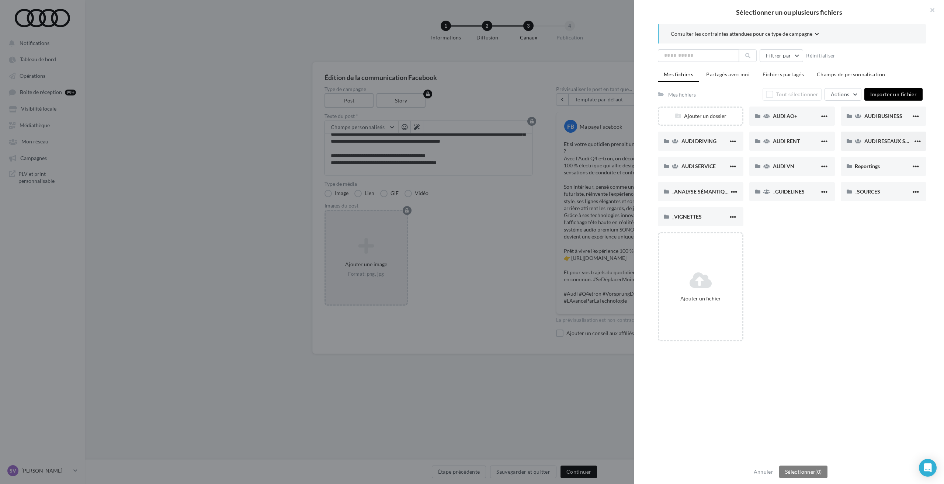
click at [873, 142] on span "AUDI RESEAUX SOCIAUX" at bounding box center [894, 141] width 61 height 6
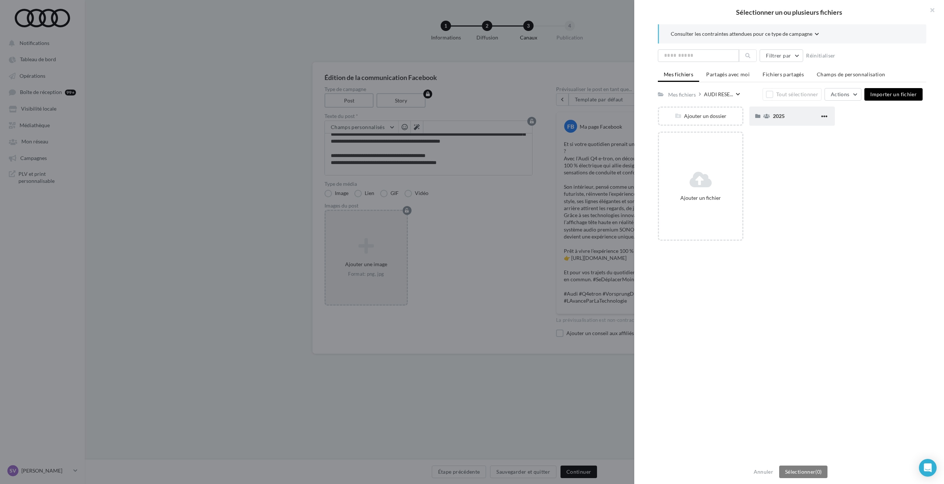
click at [786, 115] on div "2025" at bounding box center [796, 115] width 47 height 7
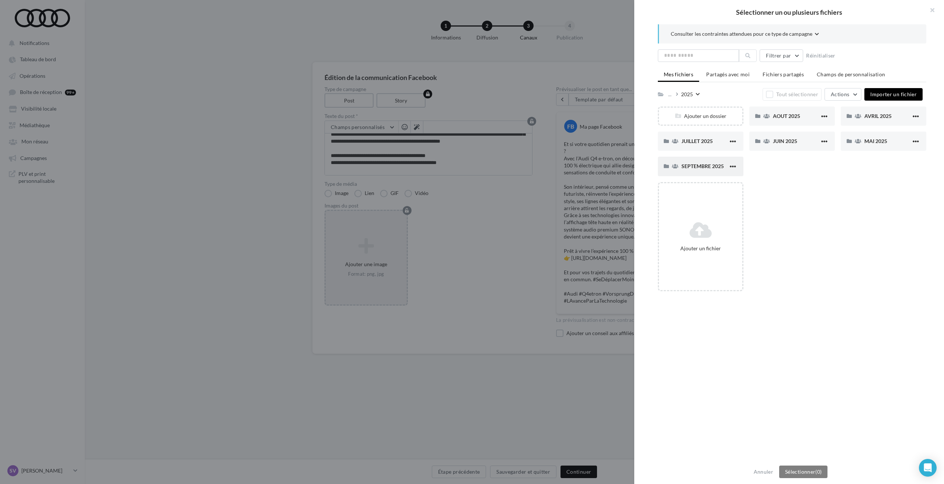
click at [703, 167] on span "SEPTEMBRE 2025" at bounding box center [702, 166] width 42 height 6
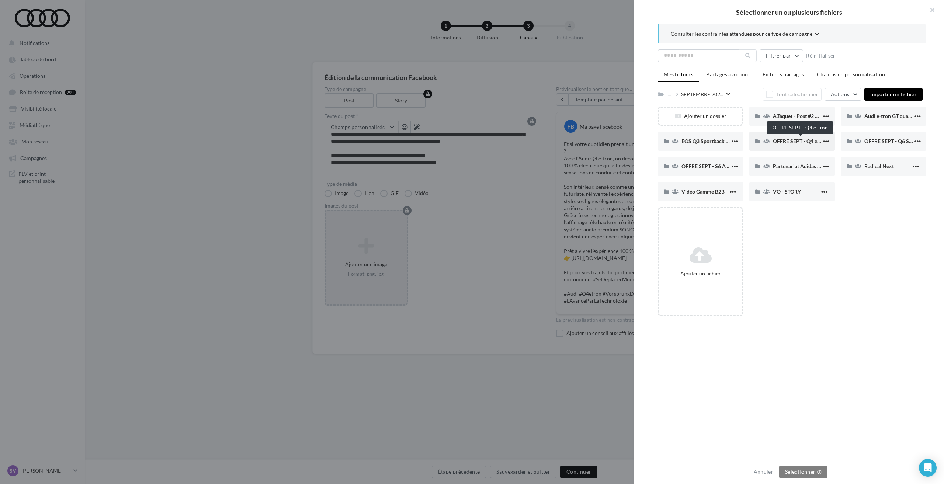
click at [784, 138] on span "OFFRE SEPT - Q4 e-tron" at bounding box center [801, 141] width 56 height 6
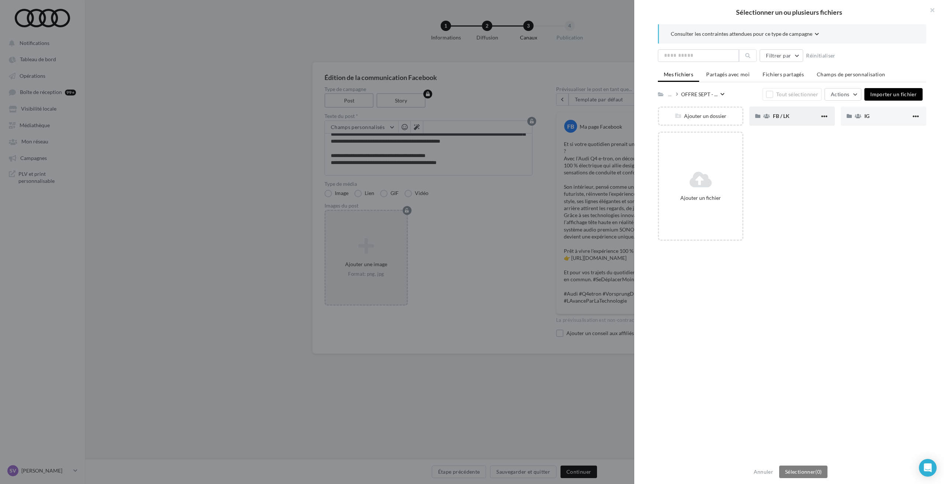
click at [779, 117] on span "FB / LK" at bounding box center [781, 116] width 17 height 6
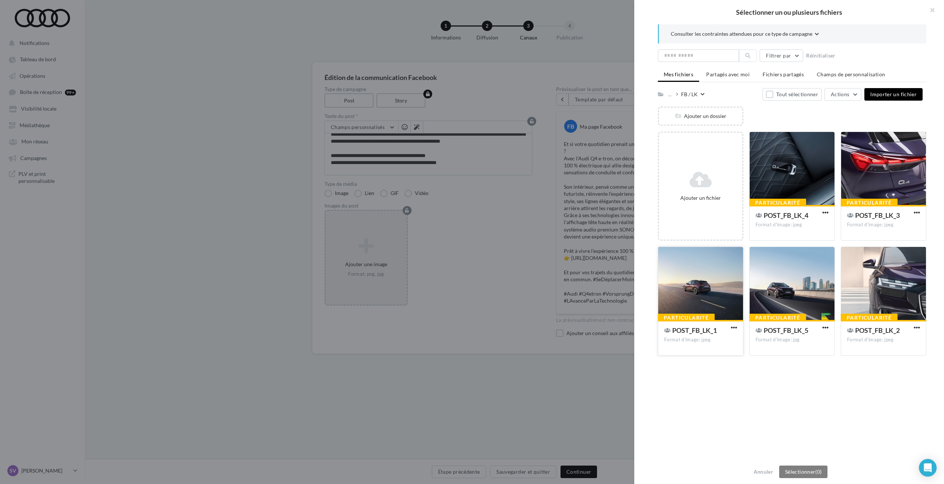
click at [715, 277] on div at bounding box center [700, 284] width 85 height 74
click at [873, 288] on div at bounding box center [883, 284] width 85 height 74
click at [866, 181] on div at bounding box center [883, 169] width 85 height 74
click at [800, 173] on div at bounding box center [791, 169] width 85 height 74
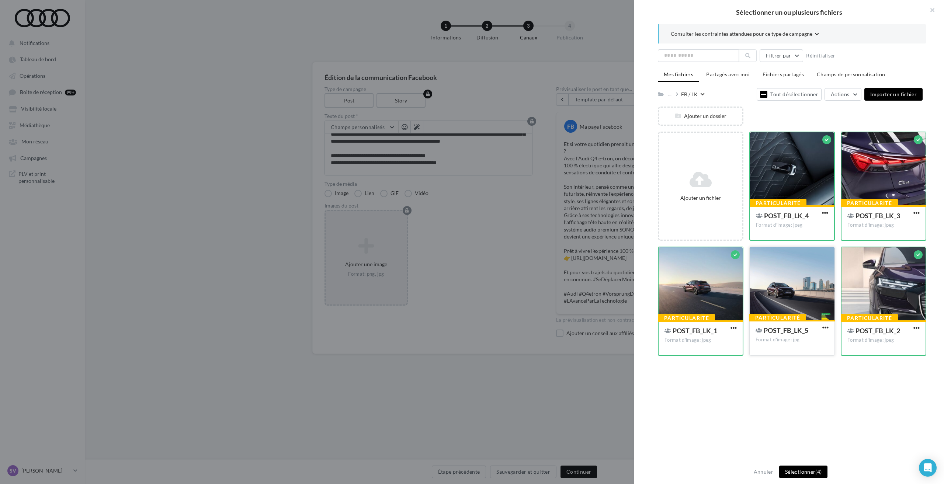
click at [800, 282] on div at bounding box center [791, 284] width 85 height 74
click at [795, 470] on button "Sélectionner (5)" at bounding box center [803, 472] width 48 height 13
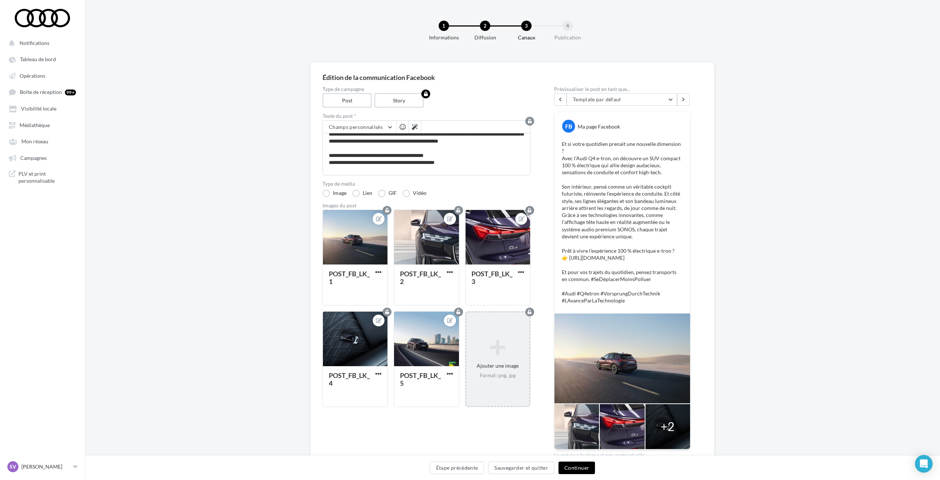
scroll to position [37, 0]
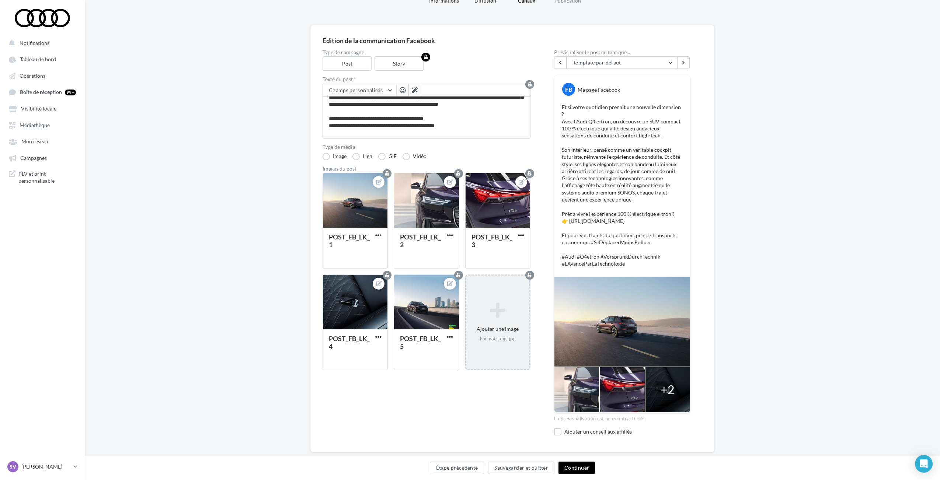
click at [575, 468] on button "Continuer" at bounding box center [577, 468] width 36 height 13
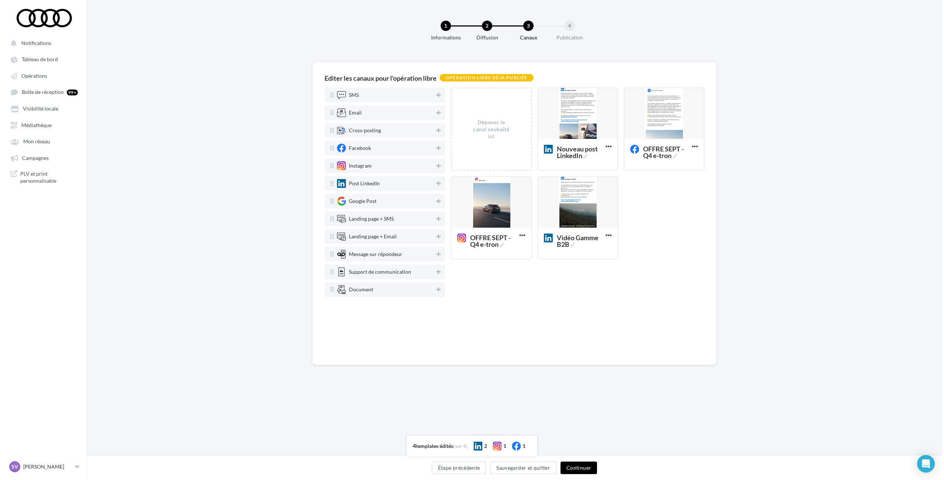
scroll to position [0, 0]
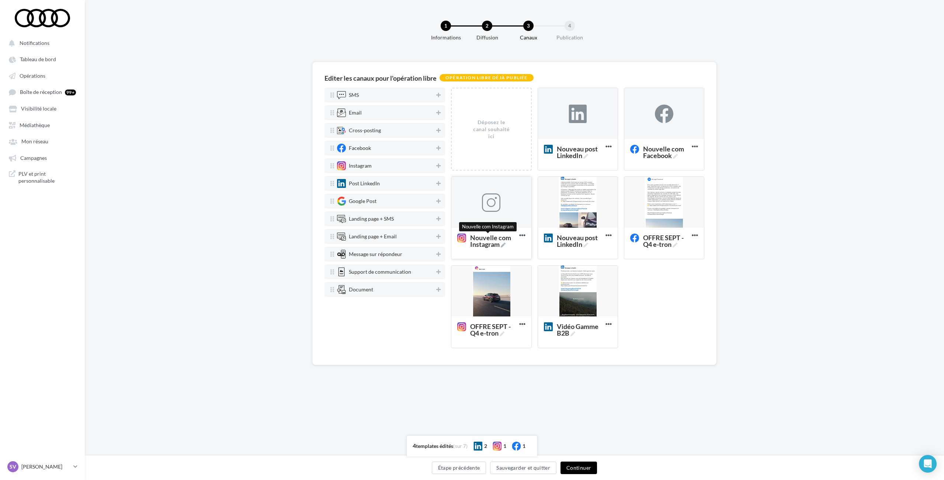
click at [505, 244] on icon at bounding box center [503, 245] width 5 height 5
click at [505, 244] on textarea "Nouvelle com Instagram Nouvelle com Instagram" at bounding box center [482, 240] width 59 height 21
click at [489, 246] on textarea "Nouvelle com Instagram Nouvelle com Instagram" at bounding box center [482, 240] width 59 height 21
click at [489, 246] on textarea "Nouvelle com Instagram" at bounding box center [482, 240] width 59 height 21
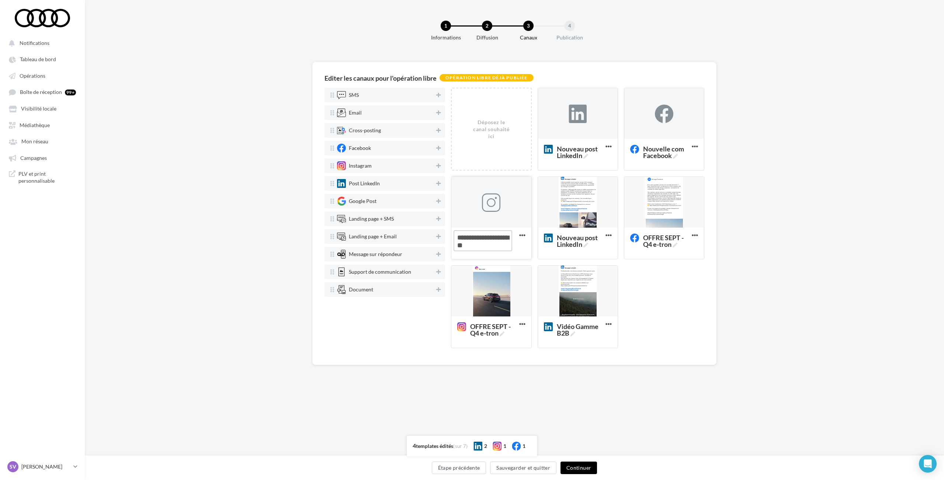
paste textarea
type textarea "**********"
click at [586, 158] on icon at bounding box center [585, 156] width 5 height 5
click at [586, 158] on textarea "Nouveau post LinkedIn Nouveau post LinkedIn" at bounding box center [569, 152] width 59 height 21
click at [578, 157] on textarea "Nouveau post LinkedIn" at bounding box center [569, 152] width 59 height 21
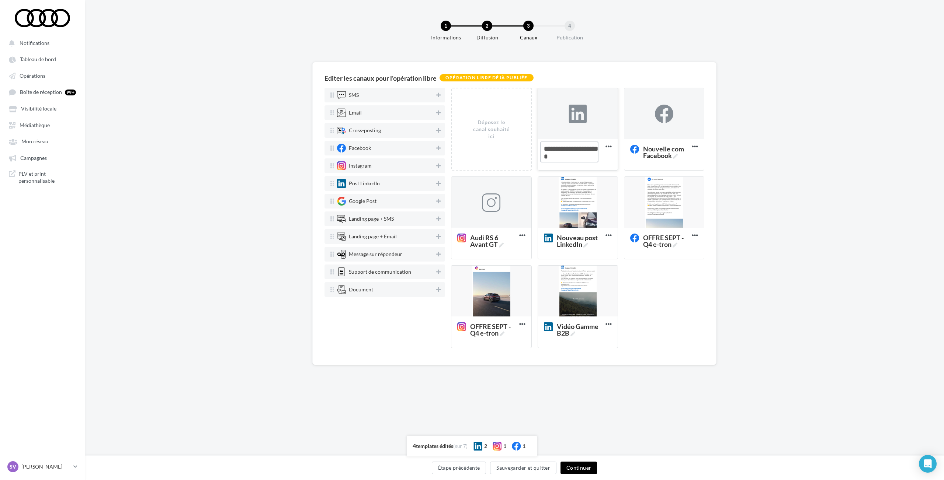
click at [578, 157] on textarea "Nouveau post LinkedIn" at bounding box center [569, 152] width 59 height 21
paste textarea
type textarea "**********"
click at [676, 156] on icon at bounding box center [675, 156] width 5 height 5
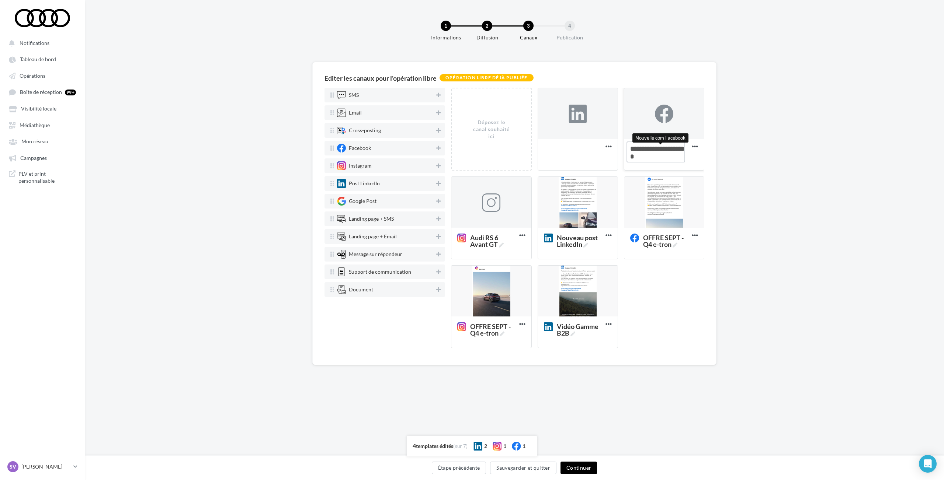
click at [676, 156] on textarea "Nouvelle com Facebook Nouvelle com Facebook" at bounding box center [655, 152] width 59 height 21
click at [661, 155] on textarea "Nouvelle com Facebook Nouvelle com Facebook" at bounding box center [655, 152] width 59 height 21
click at [661, 155] on textarea "Nouvelle com Facebook" at bounding box center [655, 152] width 59 height 21
paste textarea
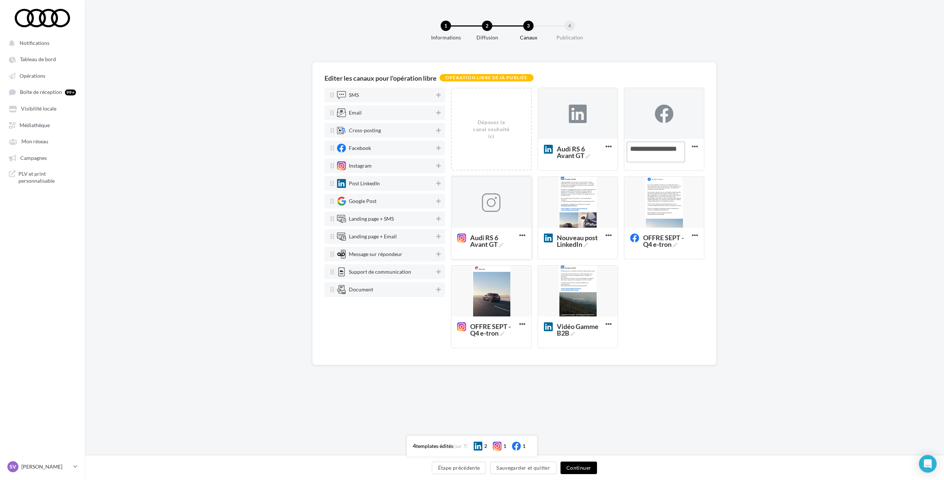
type textarea "**********"
click at [502, 203] on div at bounding box center [491, 203] width 80 height 52
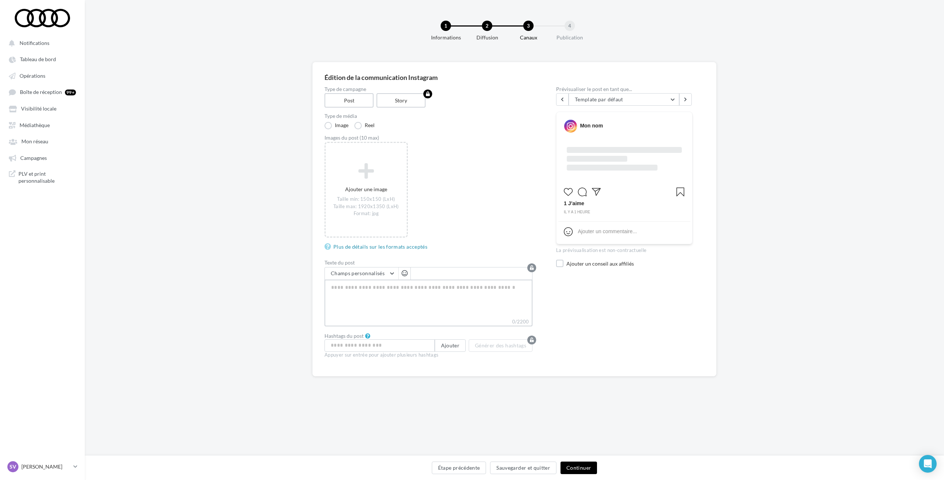
click at [382, 290] on textarea "0/2200" at bounding box center [428, 299] width 208 height 38
paste textarea "**********"
type textarea "**********"
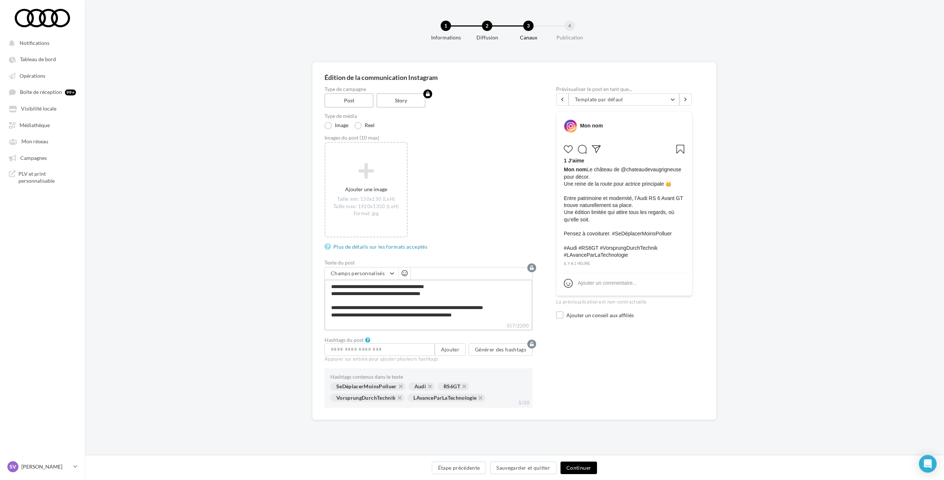
type textarea "**********"
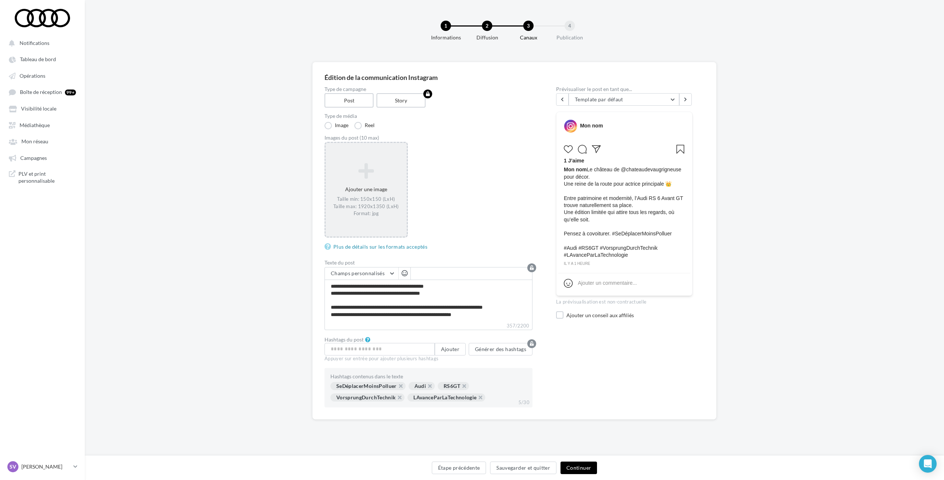
click at [369, 181] on div "Ajouter une image Taille min: 150x150 (LxH) Taille max: 1920x1350 (LxH) Format:…" at bounding box center [366, 190] width 81 height 62
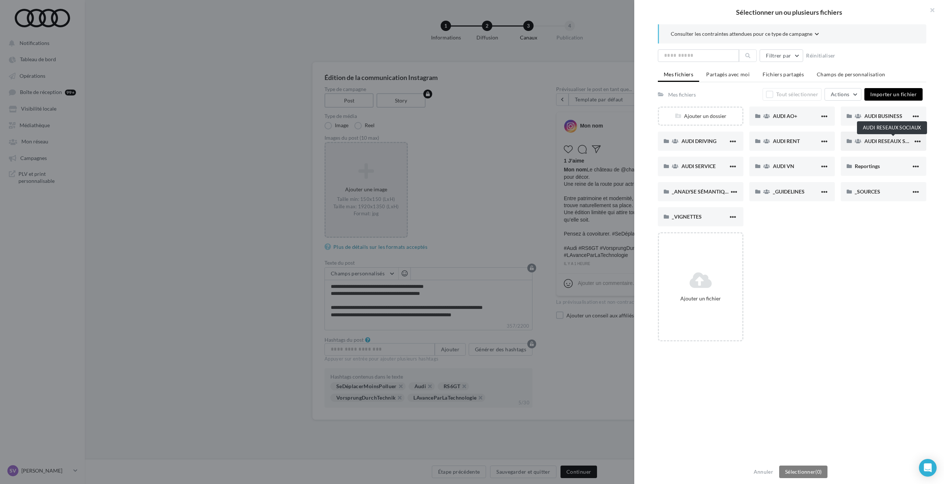
click at [874, 144] on span "AUDI RESEAUX SOCIAUX" at bounding box center [894, 141] width 61 height 6
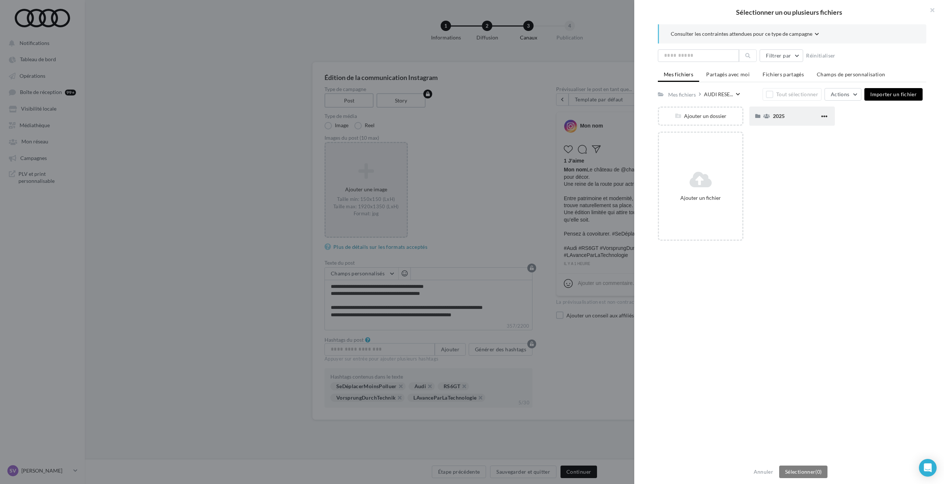
click at [787, 119] on div "2025" at bounding box center [796, 115] width 47 height 7
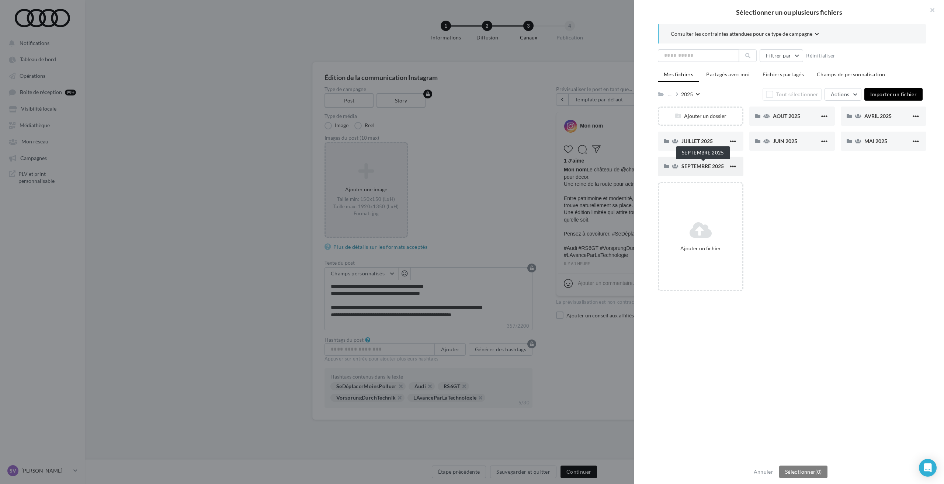
click at [698, 167] on span "SEPTEMBRE 2025" at bounding box center [702, 166] width 42 height 6
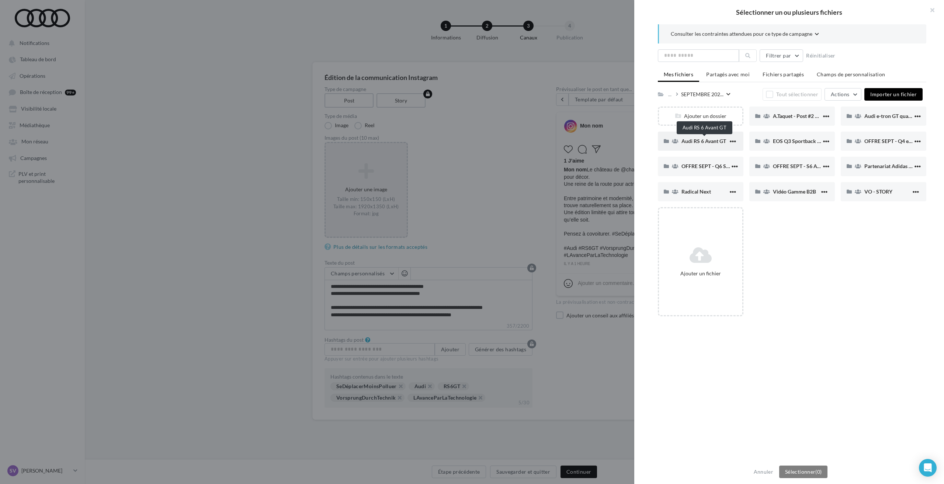
click at [696, 143] on span "Audi RS 6 Avant GT" at bounding box center [703, 141] width 45 height 6
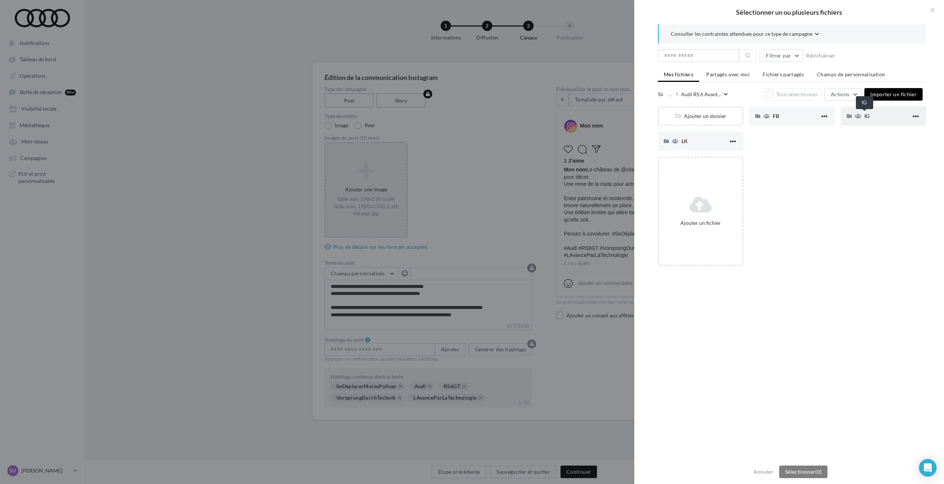
click at [865, 116] on span "IG" at bounding box center [866, 116] width 5 height 6
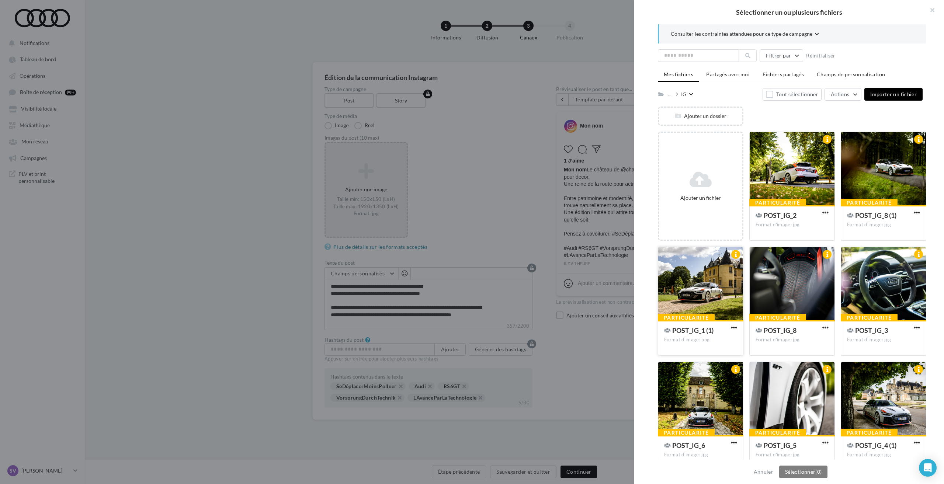
click at [700, 290] on div at bounding box center [700, 284] width 85 height 74
click at [783, 175] on div at bounding box center [791, 169] width 85 height 74
click at [868, 278] on div at bounding box center [883, 284] width 85 height 74
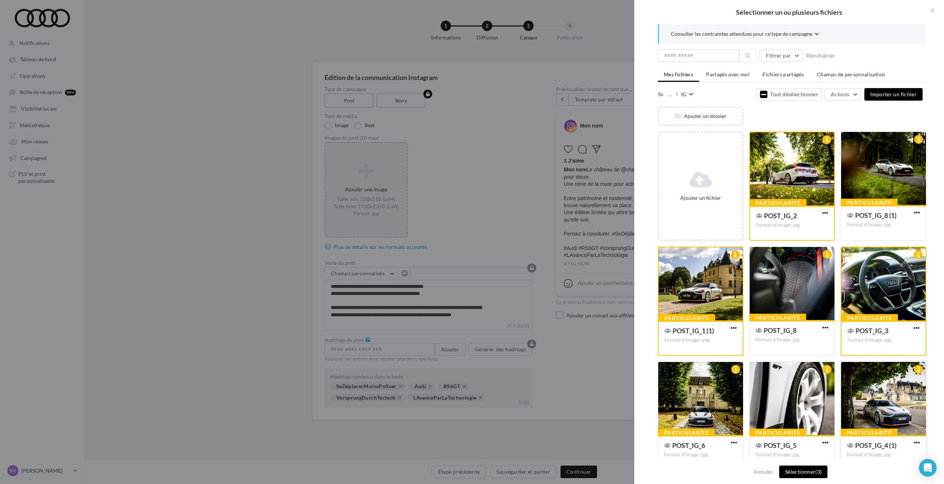
click at [864, 394] on div at bounding box center [883, 399] width 85 height 74
click at [790, 394] on div at bounding box center [791, 399] width 85 height 74
click at [713, 396] on div at bounding box center [700, 399] width 85 height 74
click at [801, 278] on div at bounding box center [791, 284] width 85 height 74
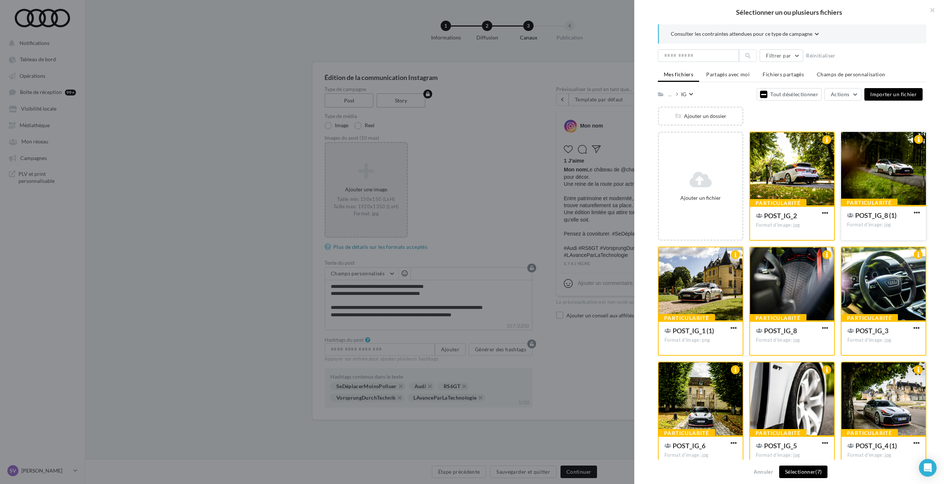
click at [866, 168] on div at bounding box center [883, 169] width 85 height 74
click at [804, 473] on button "Sélectionner (8)" at bounding box center [803, 472] width 48 height 13
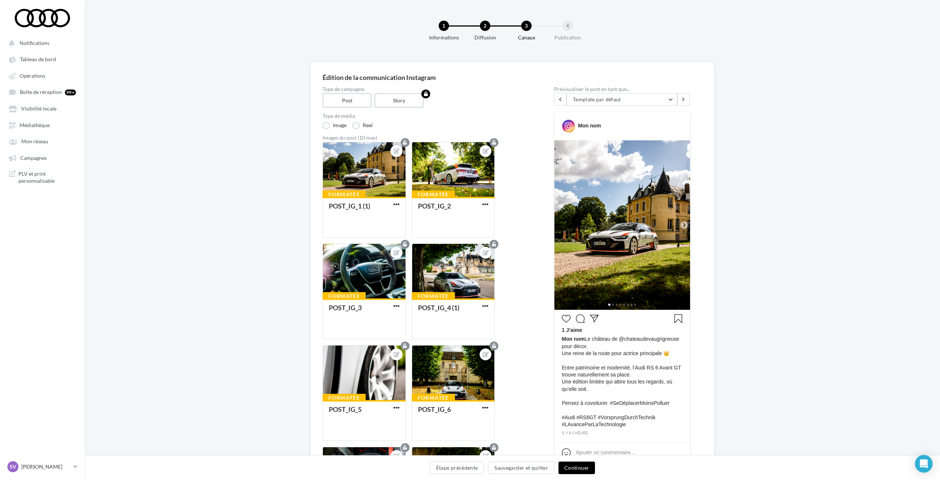
click at [573, 468] on button "Continuer" at bounding box center [577, 468] width 36 height 13
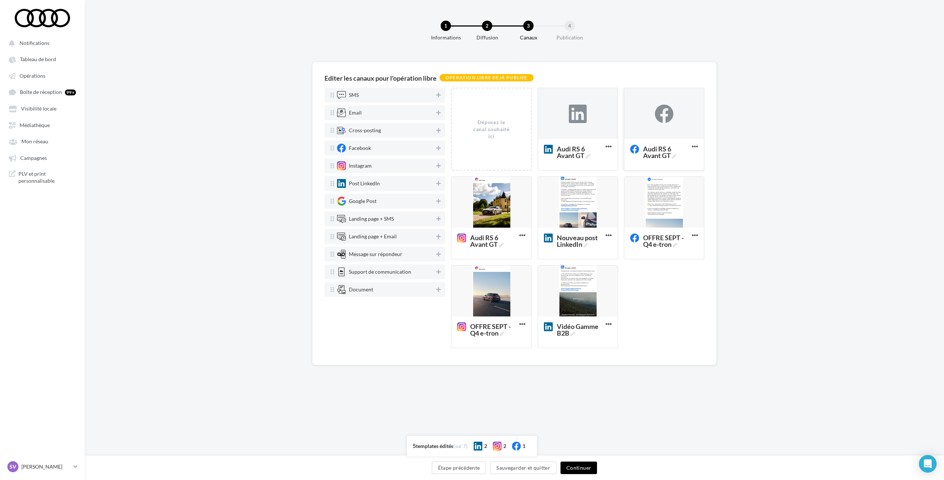
click at [658, 115] on div at bounding box center [664, 114] width 18 height 18
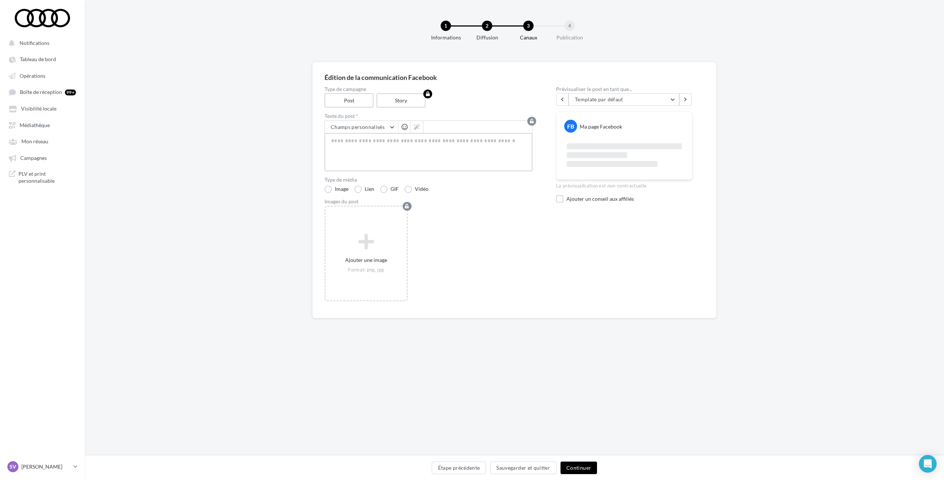
click at [432, 148] on textarea at bounding box center [428, 152] width 208 height 38
paste textarea "**********"
type textarea "**********"
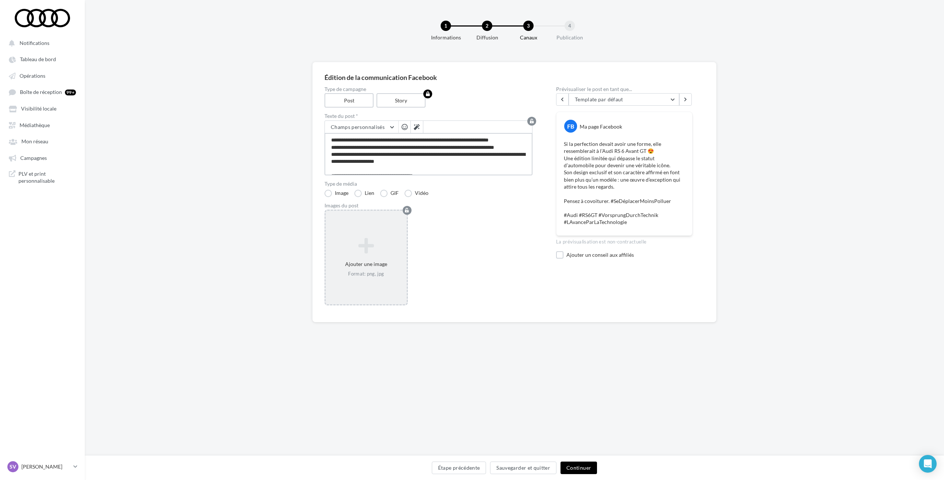
type textarea "**********"
click at [368, 246] on icon at bounding box center [365, 246] width 75 height 18
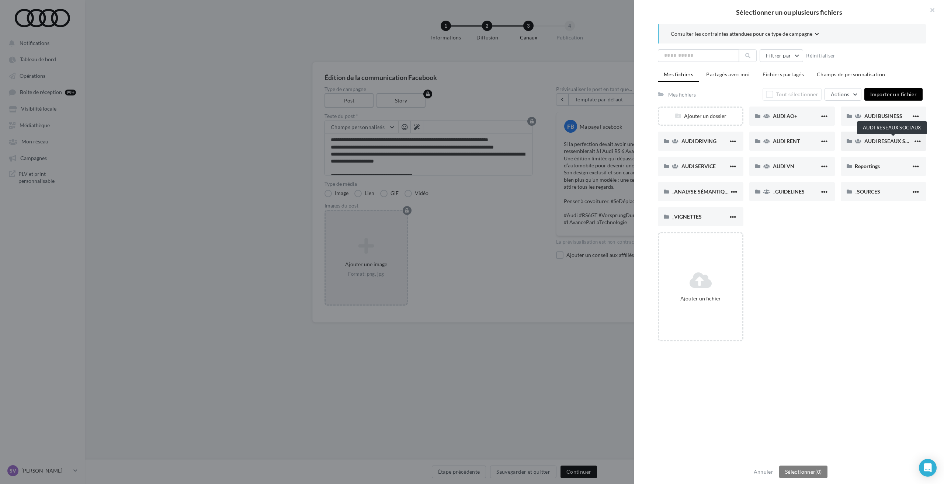
click at [873, 142] on span "AUDI RESEAUX SOCIAUX" at bounding box center [894, 141] width 61 height 6
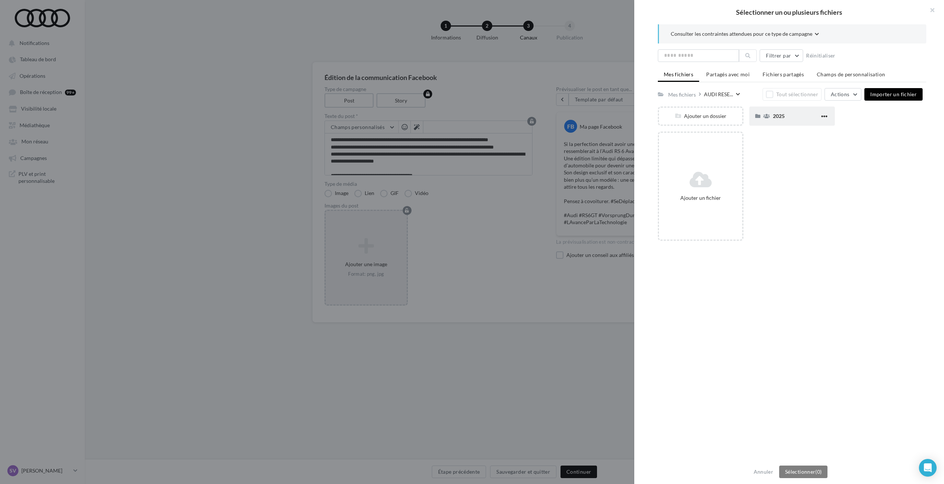
click at [786, 116] on div "2025" at bounding box center [796, 115] width 47 height 7
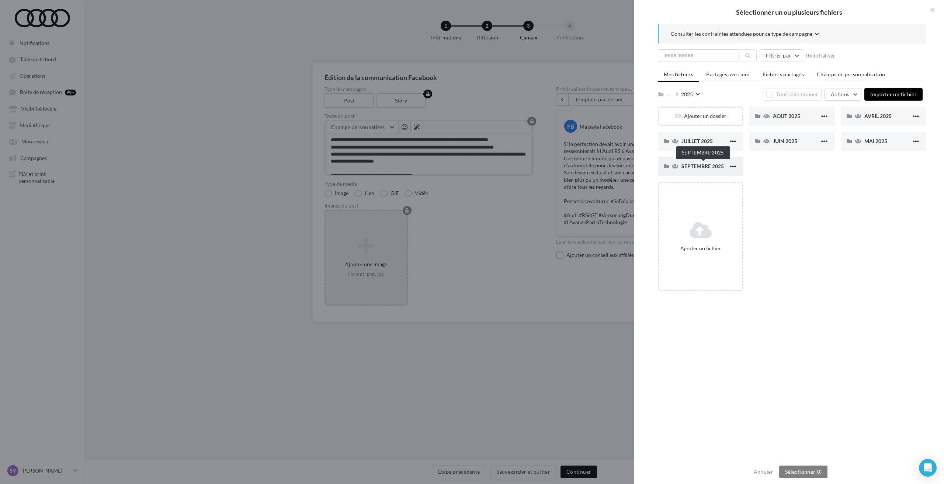
click at [696, 167] on span "SEPTEMBRE 2025" at bounding box center [702, 166] width 42 height 6
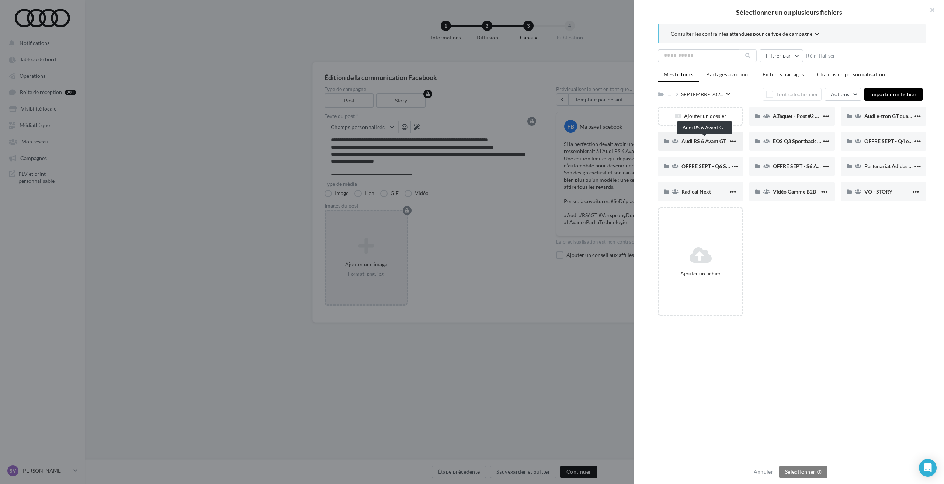
click at [704, 143] on span "Audi RS 6 Avant GT" at bounding box center [703, 141] width 45 height 6
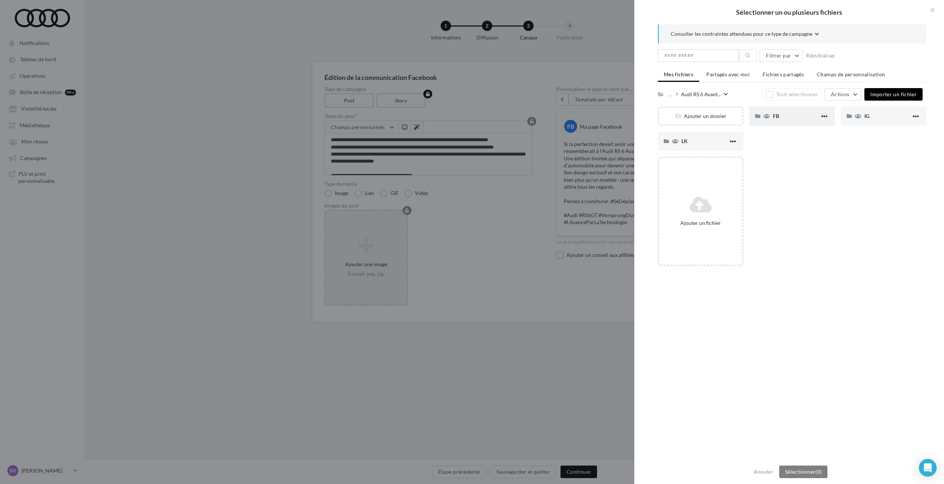
click at [783, 120] on div "FB" at bounding box center [792, 116] width 86 height 19
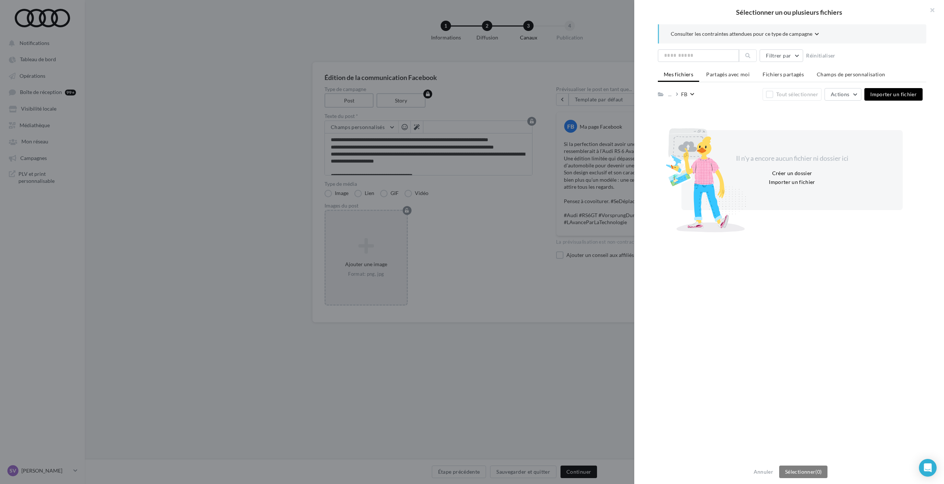
click at [468, 289] on div at bounding box center [472, 242] width 944 height 484
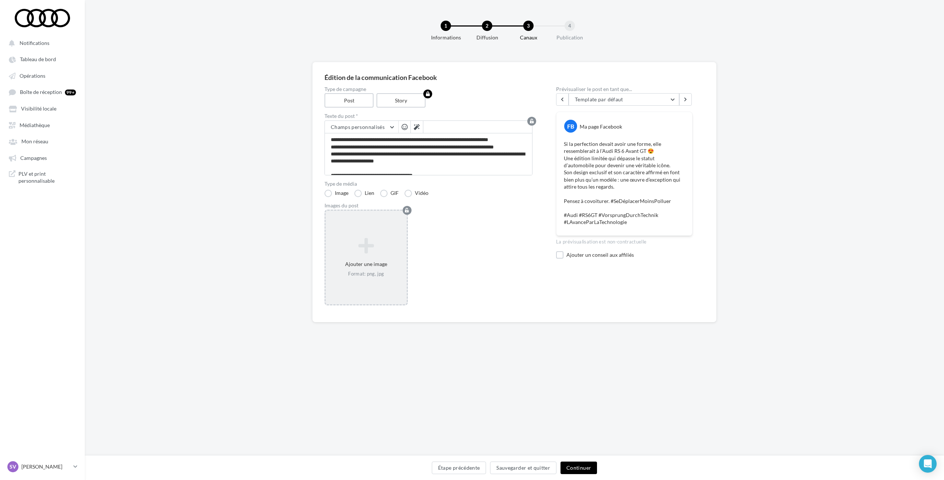
click at [354, 254] on icon at bounding box center [365, 246] width 75 height 18
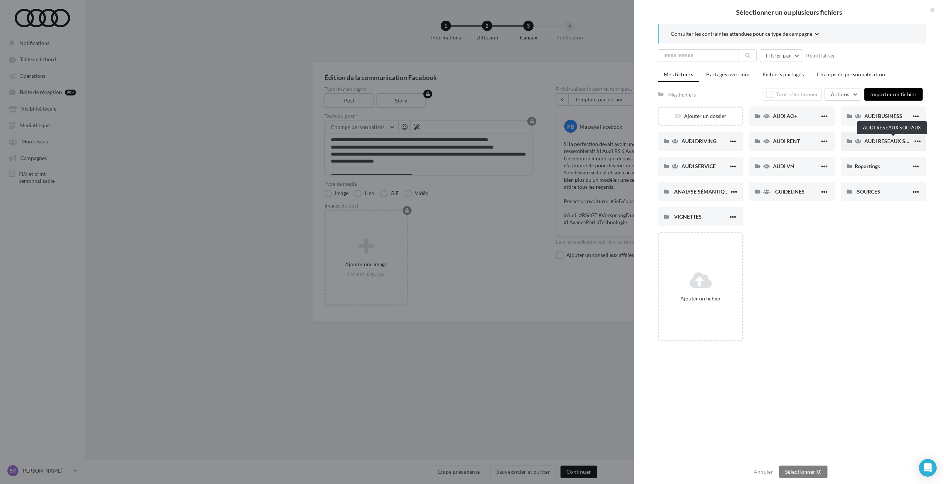
click at [872, 140] on span "AUDI RESEAUX SOCIAUX" at bounding box center [894, 141] width 61 height 6
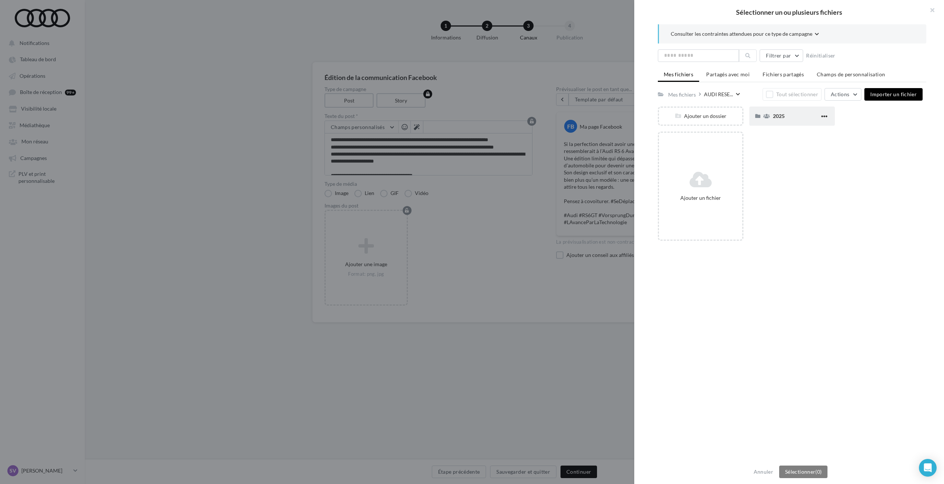
click at [780, 119] on div "2025" at bounding box center [796, 115] width 47 height 7
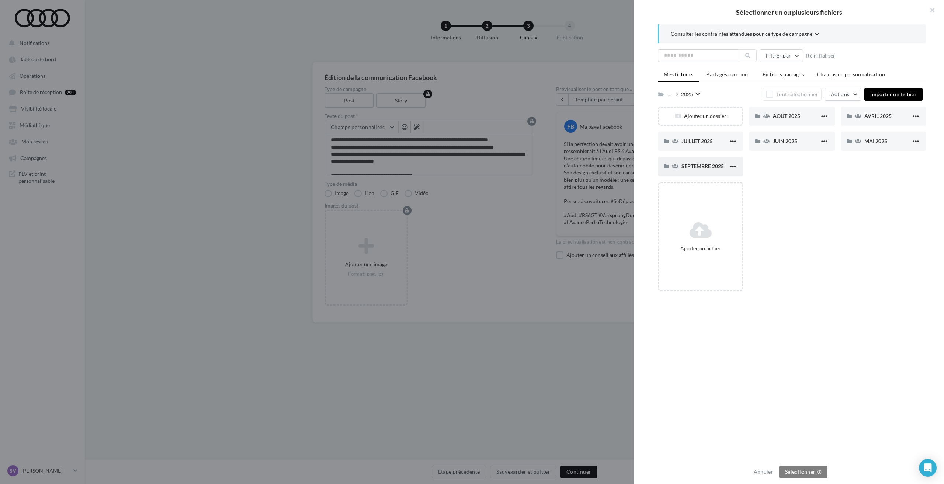
click at [703, 167] on span "SEPTEMBRE 2025" at bounding box center [702, 166] width 42 height 6
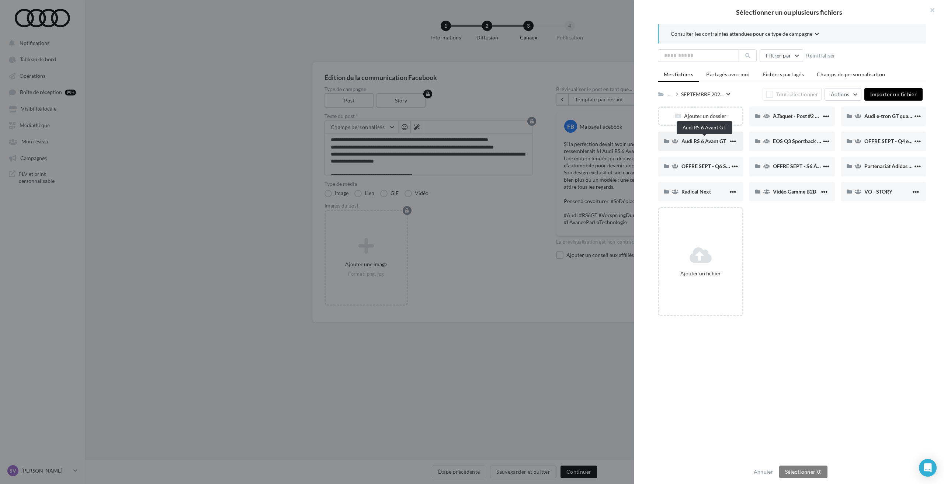
click at [704, 140] on span "Audi RS 6 Avant GT" at bounding box center [703, 141] width 45 height 6
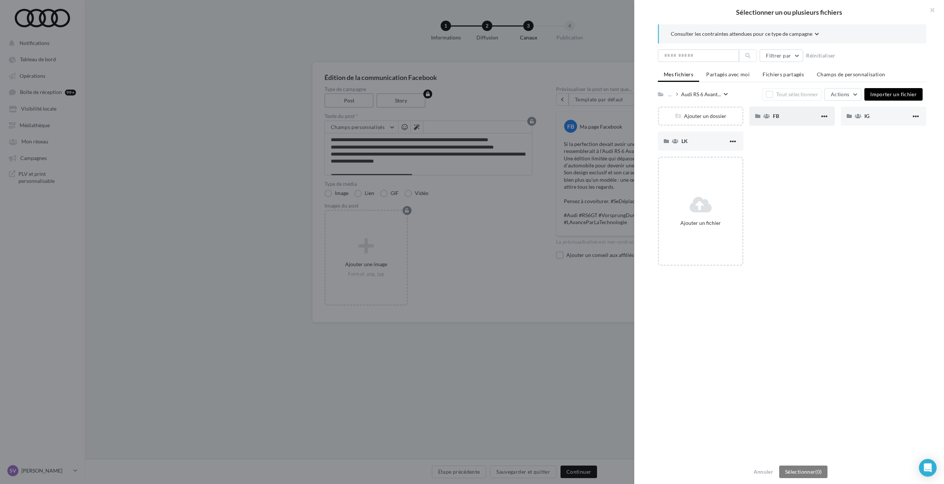
click at [782, 120] on div "FB" at bounding box center [796, 115] width 47 height 7
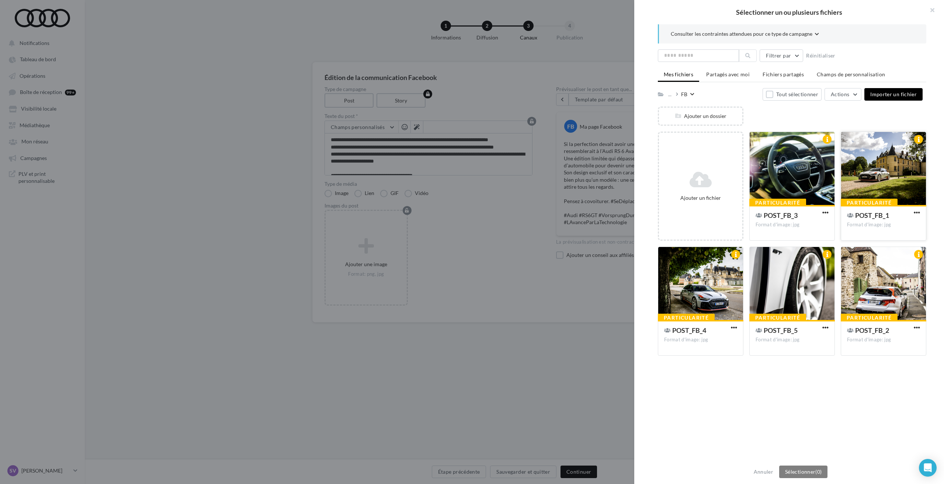
click at [853, 156] on div at bounding box center [883, 169] width 85 height 74
click at [859, 261] on div at bounding box center [883, 284] width 85 height 74
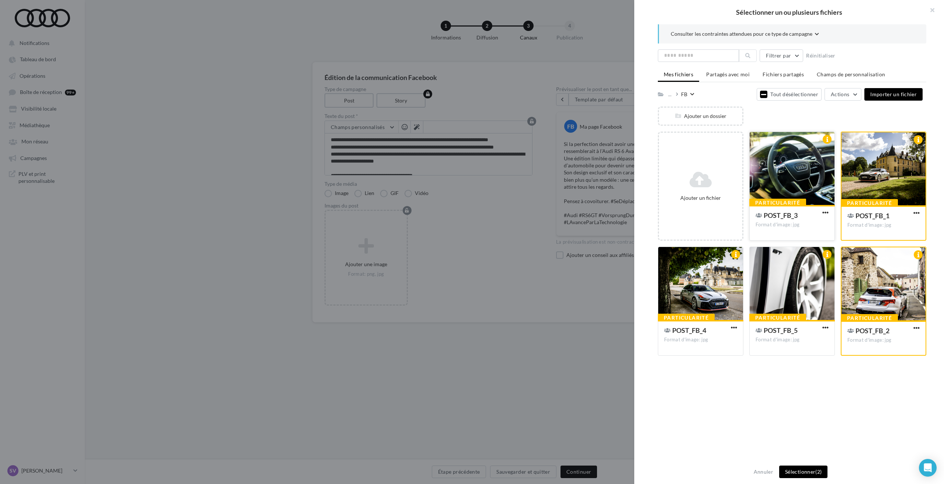
click at [798, 174] on div at bounding box center [791, 169] width 85 height 74
click at [710, 274] on div at bounding box center [700, 284] width 85 height 74
click at [798, 279] on div at bounding box center [791, 284] width 85 height 74
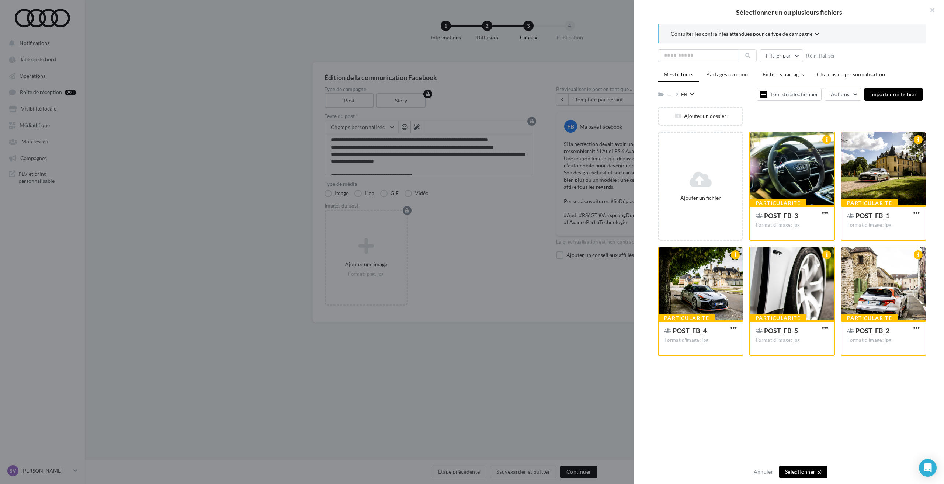
click at [801, 470] on button "Sélectionner (5)" at bounding box center [803, 472] width 48 height 13
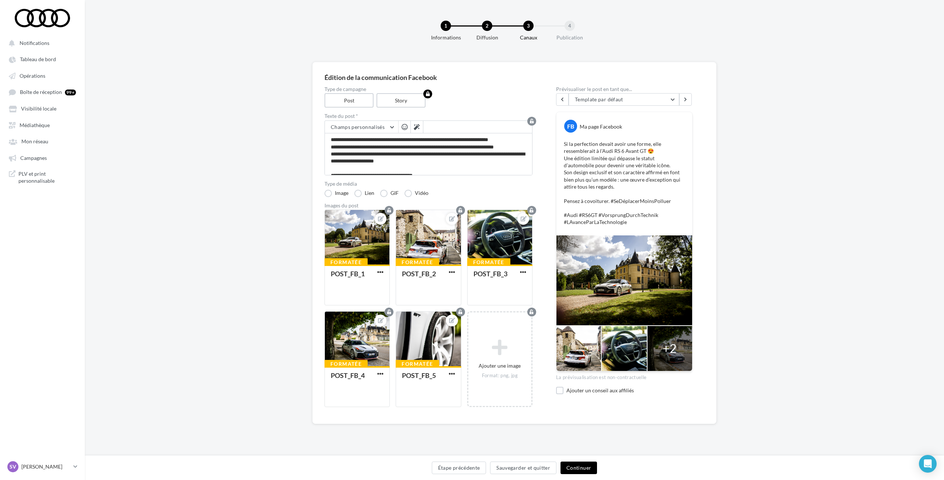
click at [577, 470] on button "Continuer" at bounding box center [578, 468] width 36 height 13
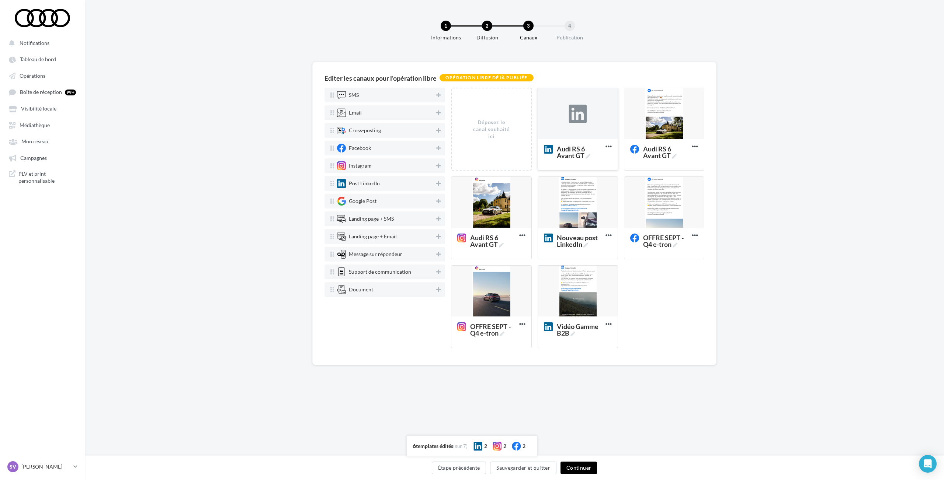
click at [582, 127] on div at bounding box center [578, 114] width 80 height 52
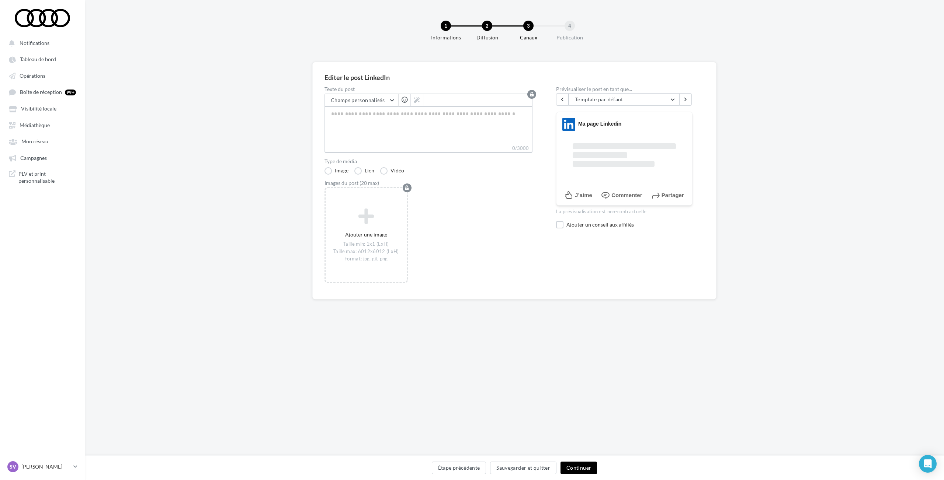
click at [398, 126] on textarea "0/3000" at bounding box center [428, 125] width 208 height 38
paste textarea "**********"
type textarea "**********"
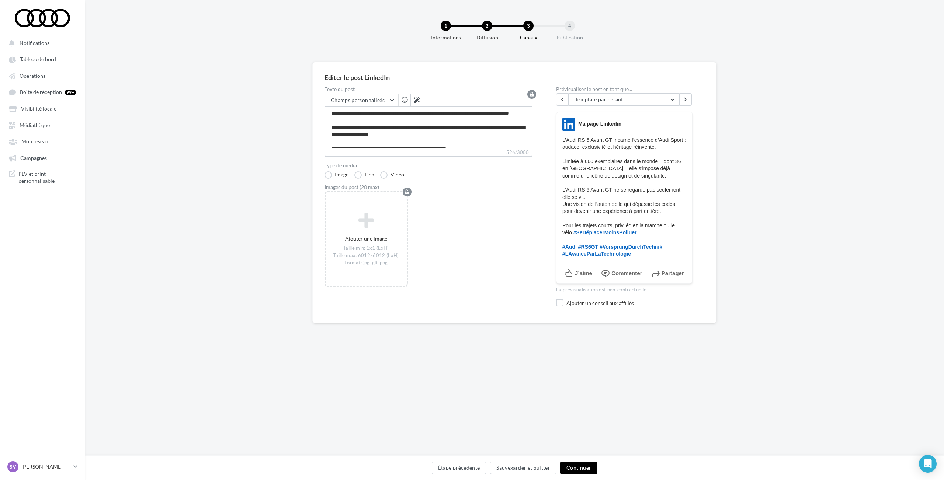
type textarea "**********"
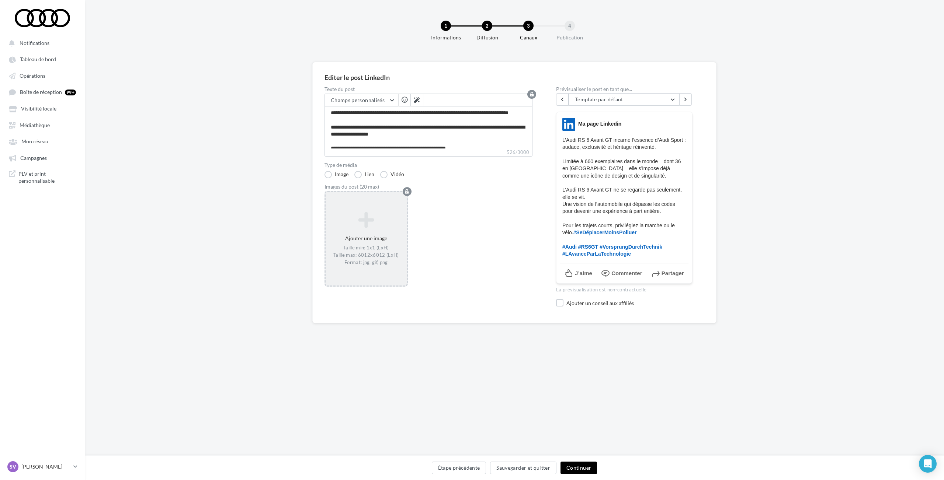
click at [368, 221] on icon at bounding box center [365, 220] width 75 height 18
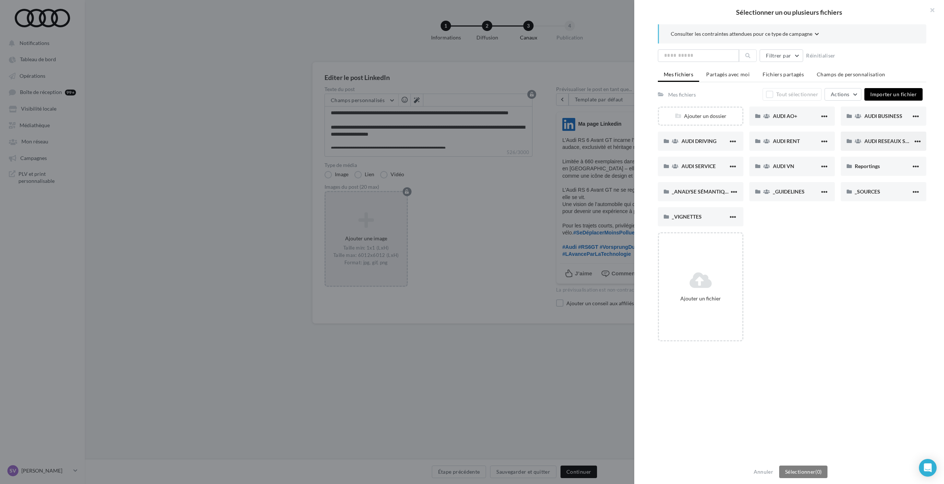
click at [872, 143] on span "AUDI RESEAUX SOCIAUX" at bounding box center [894, 141] width 61 height 6
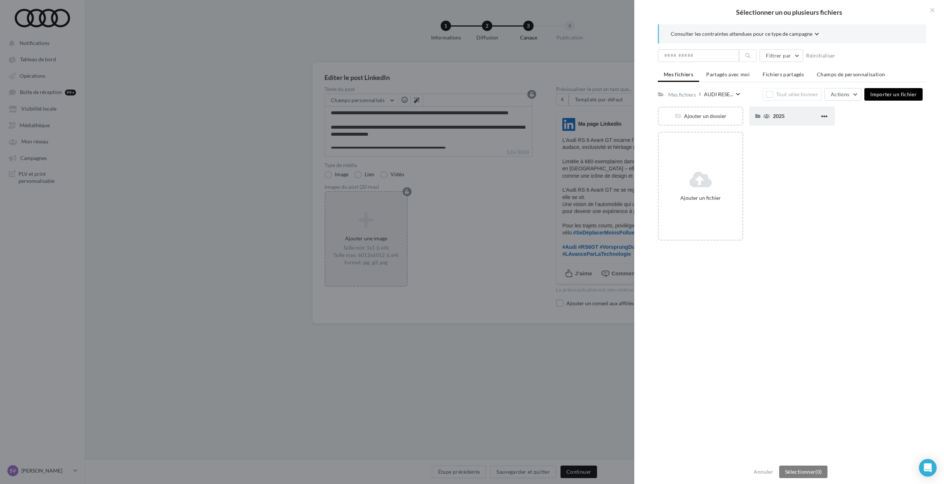
click at [787, 119] on div "2025" at bounding box center [796, 115] width 47 height 7
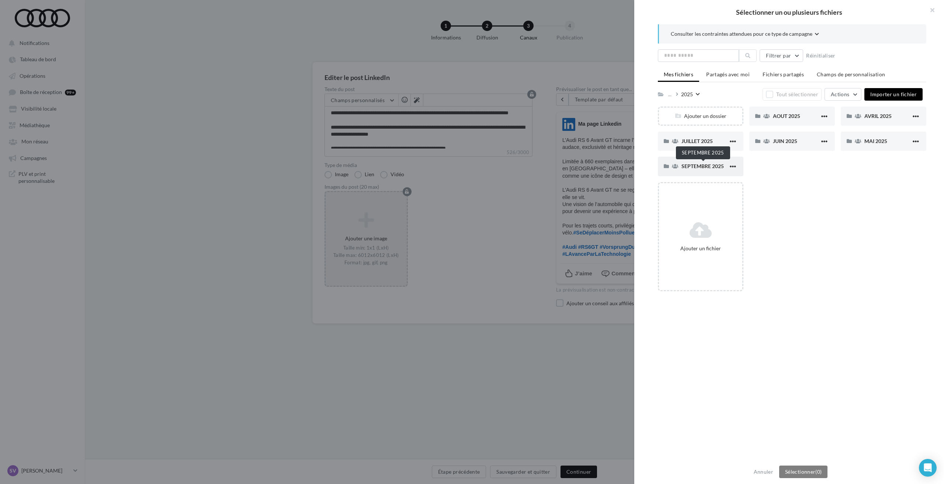
click at [697, 167] on span "SEPTEMBRE 2025" at bounding box center [702, 166] width 42 height 6
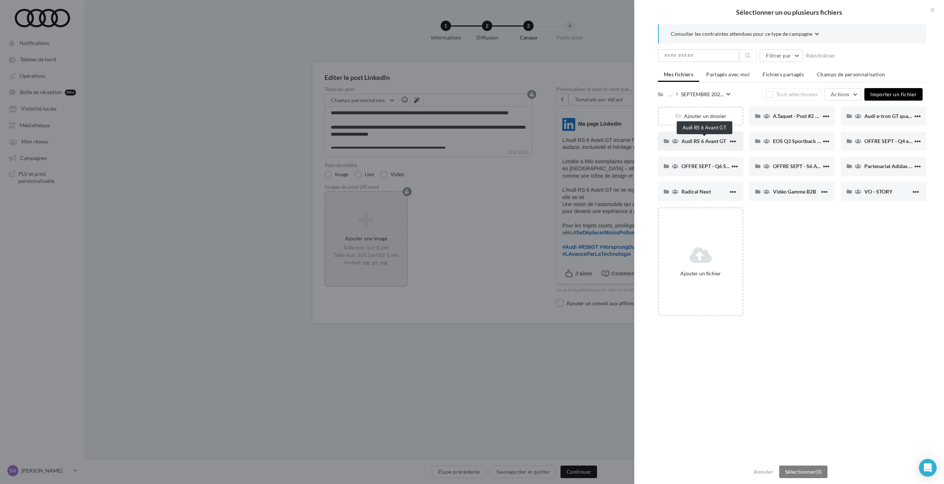
click at [706, 139] on span "Audi RS 6 Avant GT" at bounding box center [703, 141] width 45 height 6
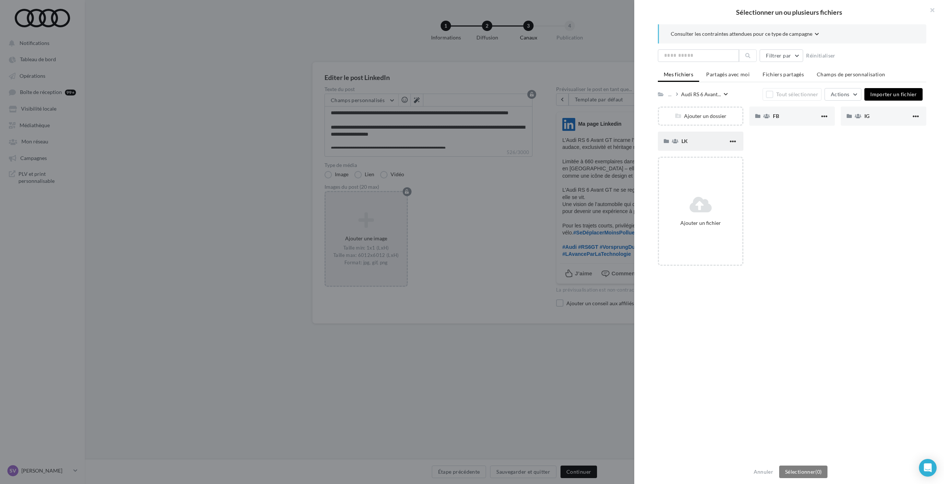
click at [703, 139] on div "LK" at bounding box center [704, 141] width 47 height 7
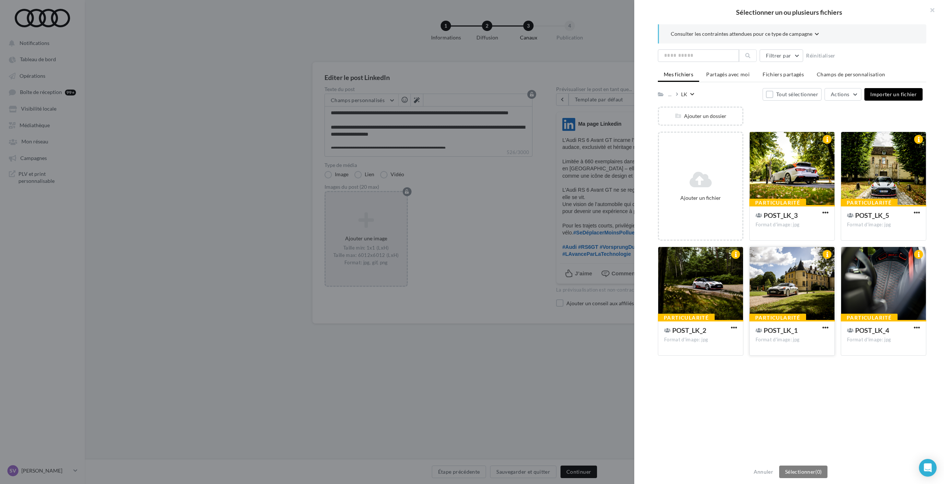
click at [791, 283] on div at bounding box center [791, 284] width 85 height 74
click at [704, 278] on div at bounding box center [700, 284] width 85 height 74
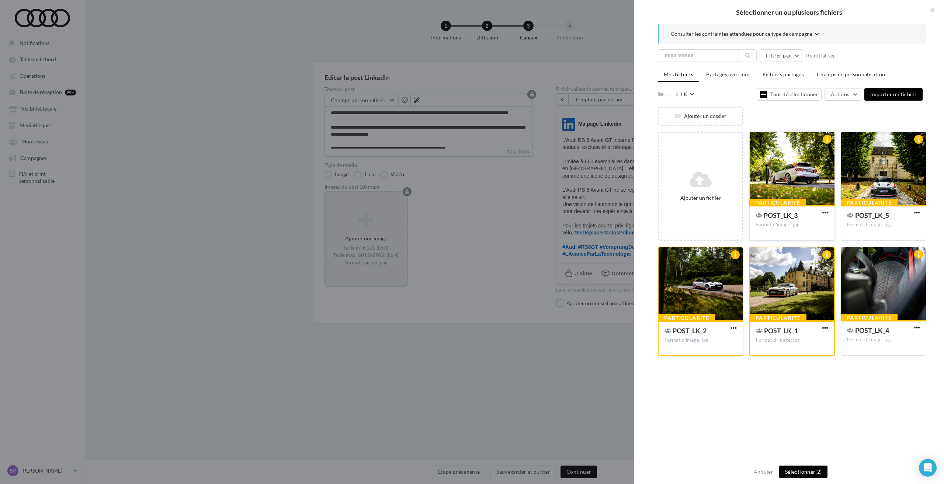
click at [798, 186] on div at bounding box center [791, 169] width 85 height 74
click at [866, 285] on div at bounding box center [883, 284] width 85 height 74
click at [863, 180] on div at bounding box center [883, 169] width 85 height 74
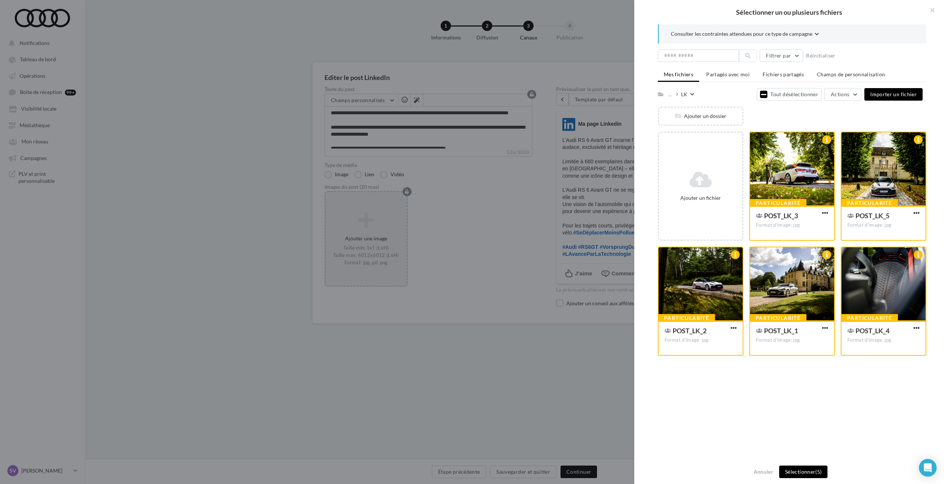
click at [806, 472] on button "Sélectionner (5)" at bounding box center [803, 472] width 48 height 13
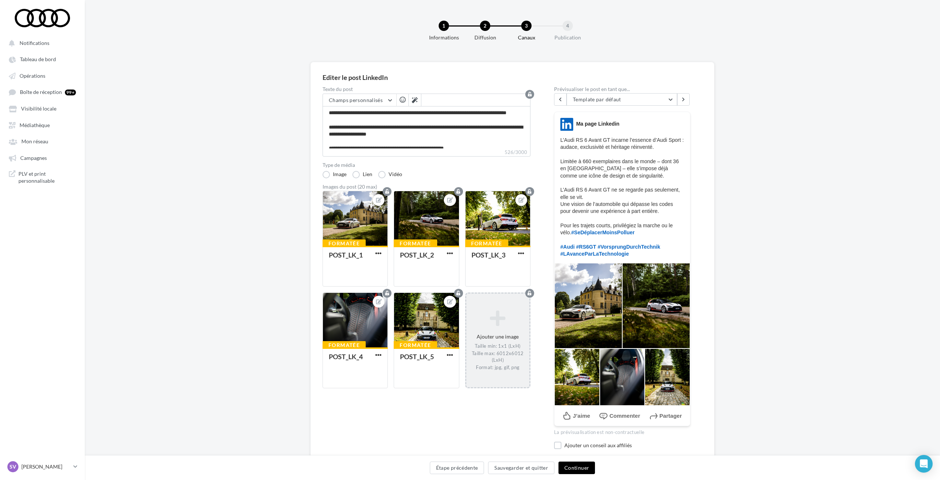
click at [578, 467] on button "Continuer" at bounding box center [577, 468] width 36 height 13
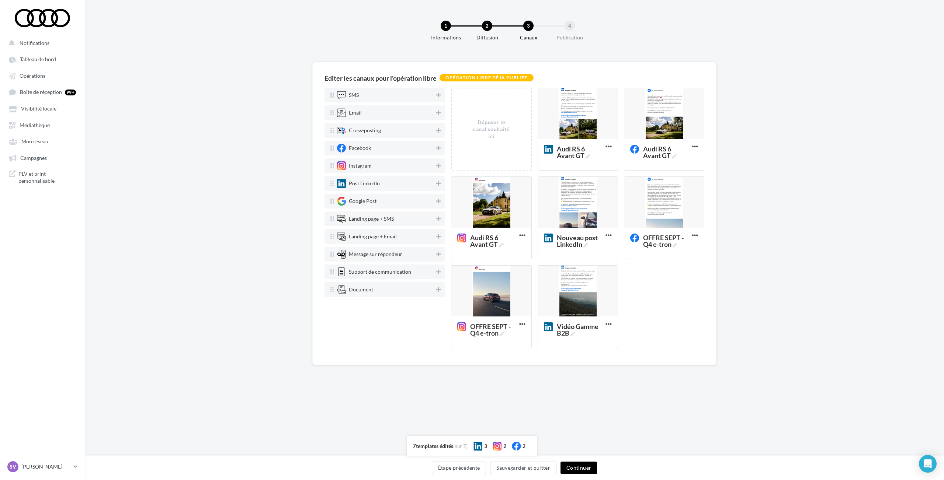
click at [575, 463] on button "Continuer" at bounding box center [578, 468] width 36 height 13
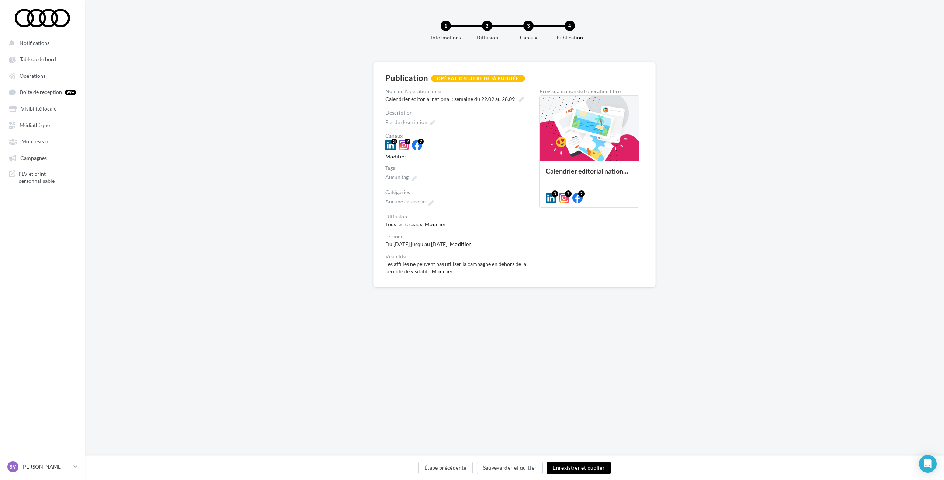
click at [577, 471] on button "Enregistrer et publier" at bounding box center [579, 468] width 64 height 13
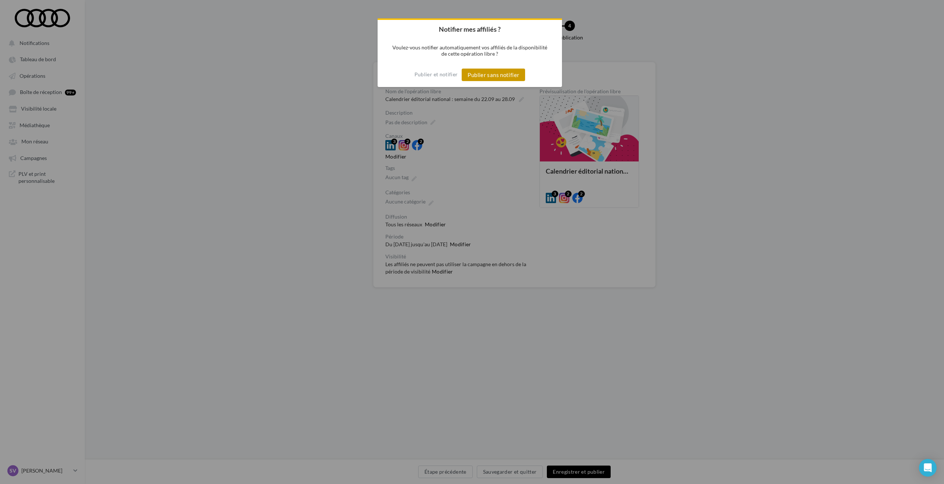
click at [486, 74] on button "Publier sans notifier" at bounding box center [493, 75] width 63 height 13
